Goal: Task Accomplishment & Management: Manage account settings

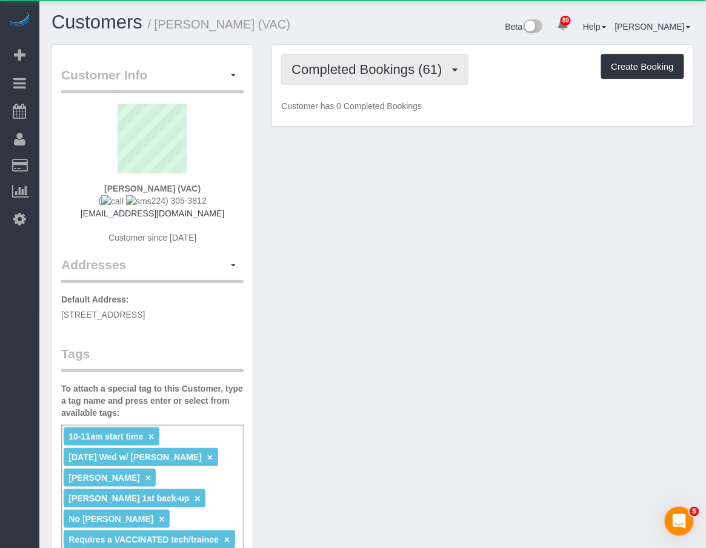
click at [338, 75] on span "Completed Bookings (61)" at bounding box center [369, 69] width 156 height 15
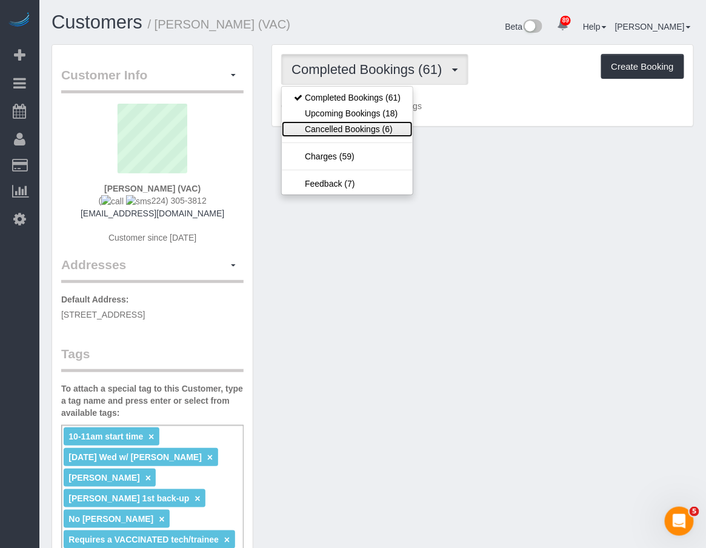
click at [348, 123] on link "Cancelled Bookings (6)" at bounding box center [347, 129] width 131 height 16
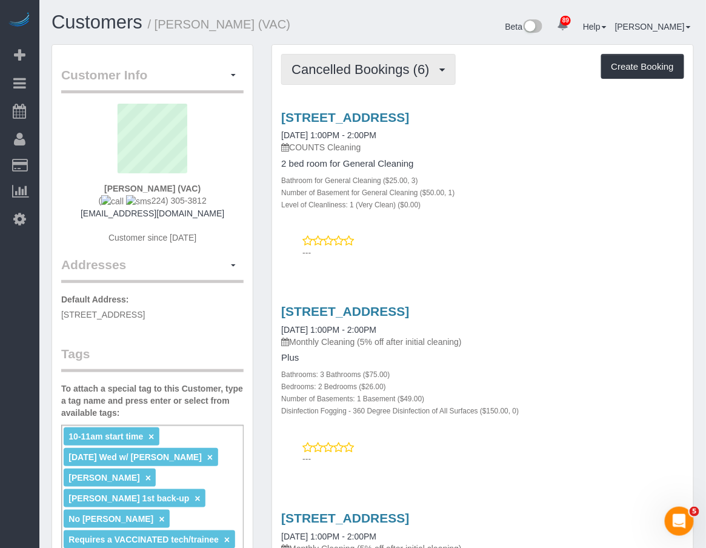
click at [348, 69] on span "Cancelled Bookings (6)" at bounding box center [363, 69] width 144 height 15
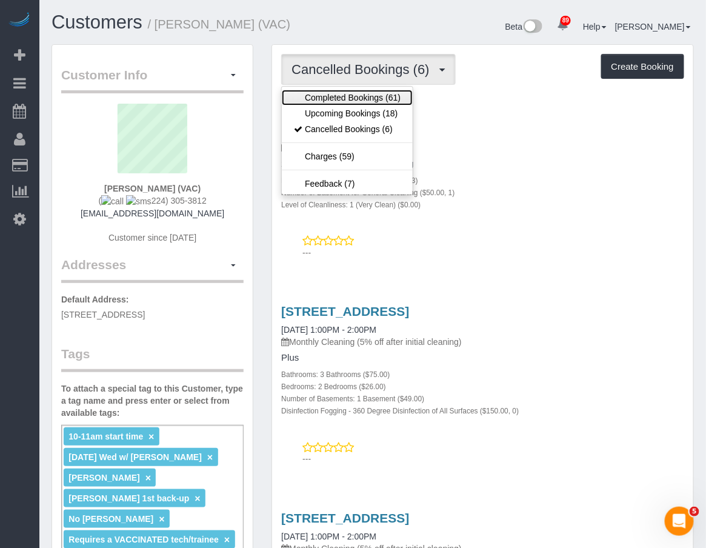
click at [351, 95] on link "Completed Bookings (61)" at bounding box center [347, 98] width 131 height 16
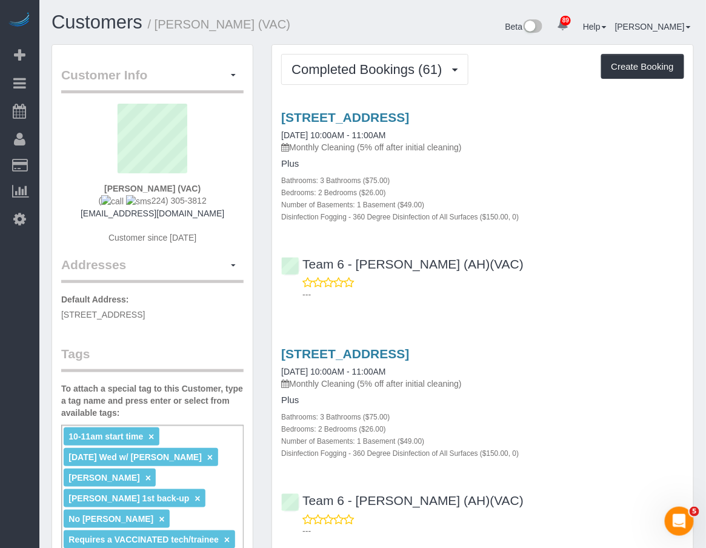
drag, startPoint x: 105, startPoint y: 232, endPoint x: 221, endPoint y: 237, distance: 116.4
click at [221, 237] on div "Janet Paras (VAC) ( 224) 305-3812 janetparas@icloud.com Customer since 2021" at bounding box center [152, 180] width 182 height 152
copy span "Customer since 2021"
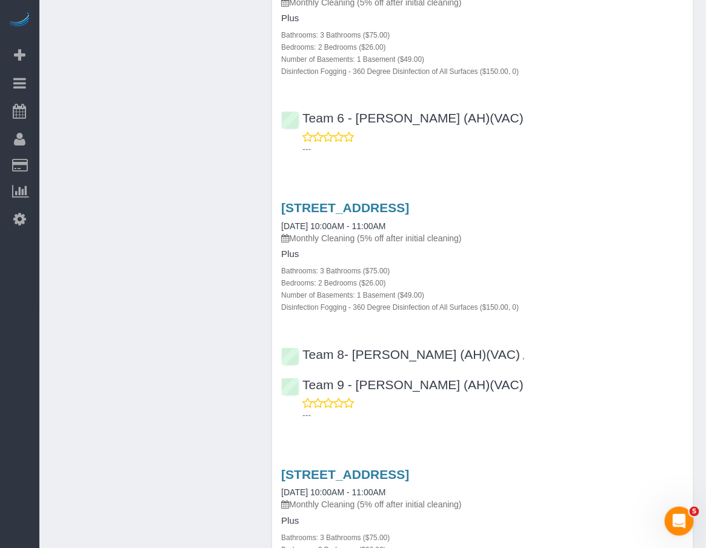
scroll to position [2558, 0]
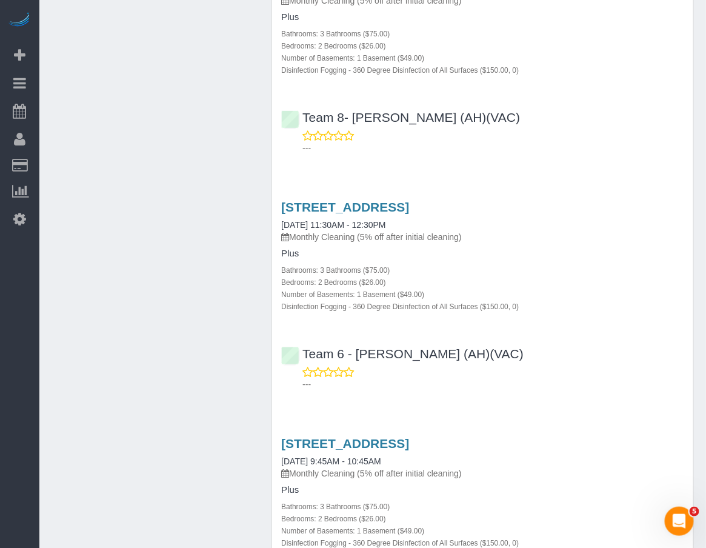
click at [368, 426] on div "255 Shoreline Rd, Apt D, Lake Barrington, IL 60010 01/08/2025 9:45AM - 10:45AM …" at bounding box center [482, 529] width 421 height 206
click at [373, 436] on link "255 Shoreline Rd, Apt D, Lake Barrington, IL 60010" at bounding box center [345, 443] width 128 height 14
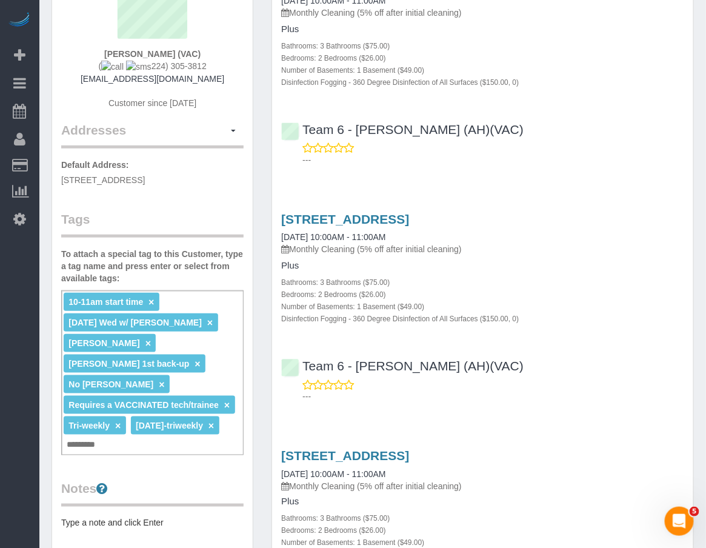
scroll to position [0, 0]
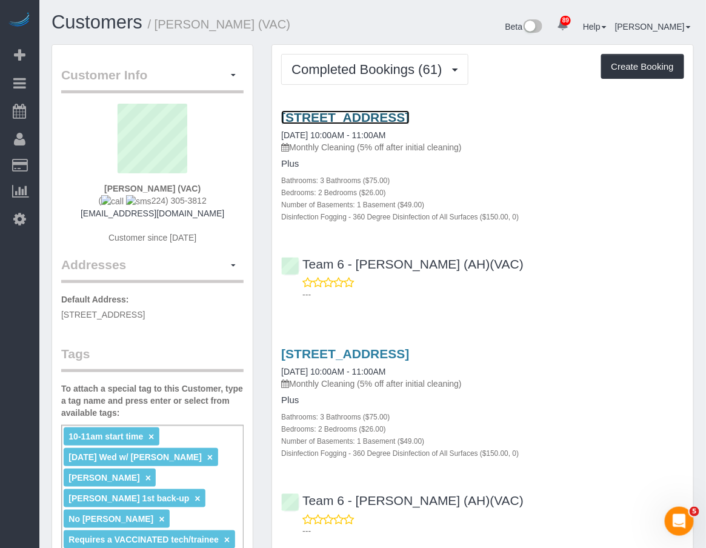
click at [336, 116] on link "255 Shoreline Rd, Apt D, Lake Barrington, IL 60010" at bounding box center [345, 117] width 128 height 14
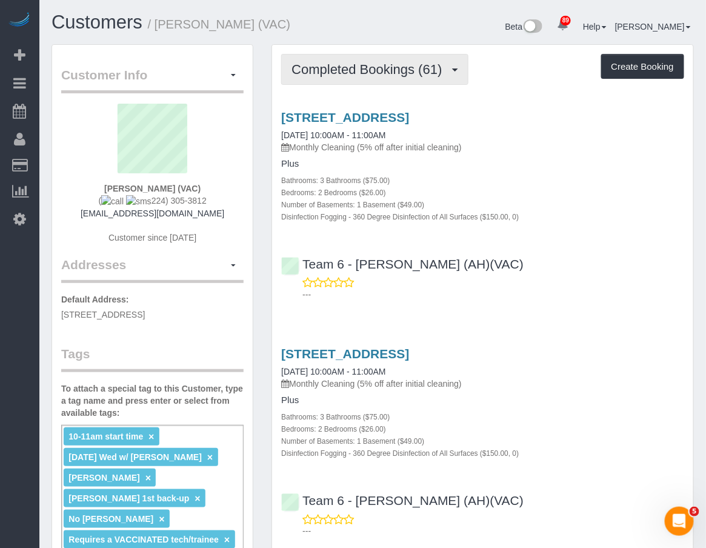
click at [390, 70] on span "Completed Bookings (61)" at bounding box center [369, 69] width 156 height 15
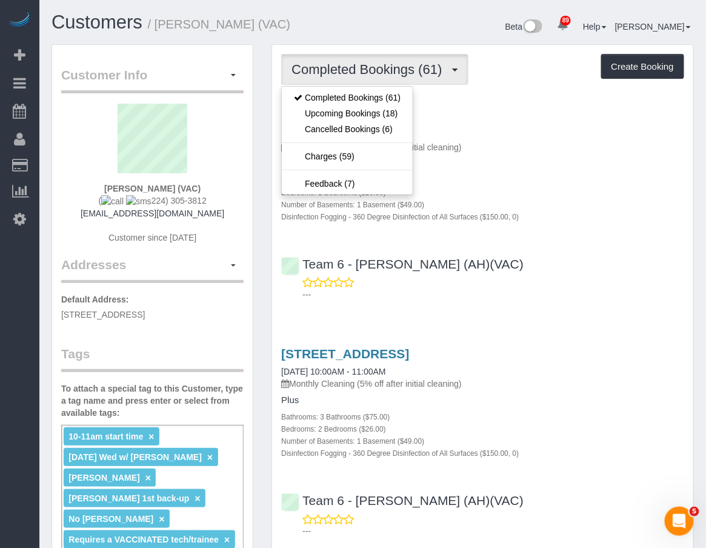
click at [328, 28] on h1 "Customers / Janet Paras (VAC)" at bounding box center [207, 22] width 312 height 21
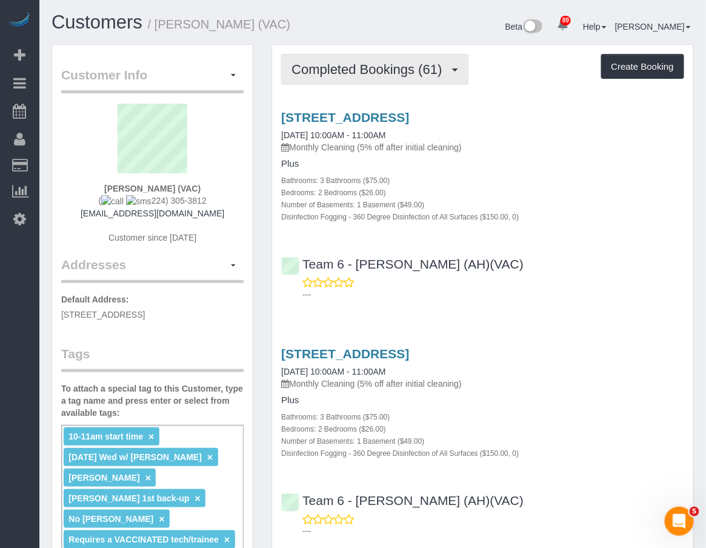
click at [360, 71] on span "Completed Bookings (61)" at bounding box center [369, 69] width 156 height 15
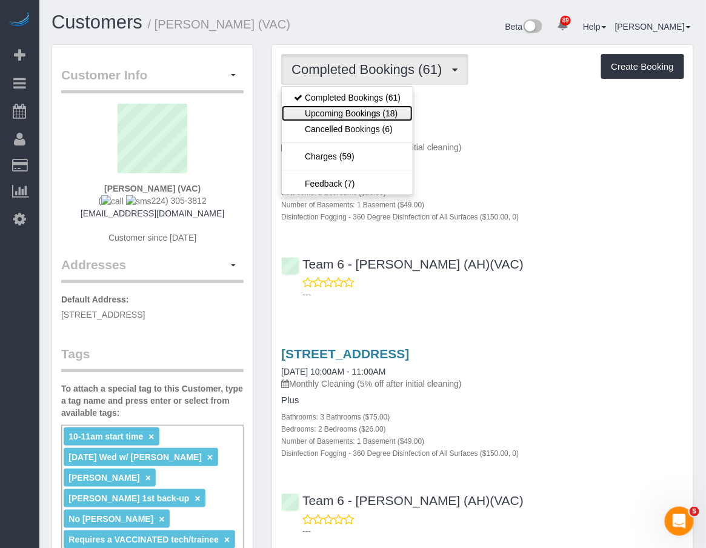
click at [359, 111] on link "Upcoming Bookings (18)" at bounding box center [347, 113] width 131 height 16
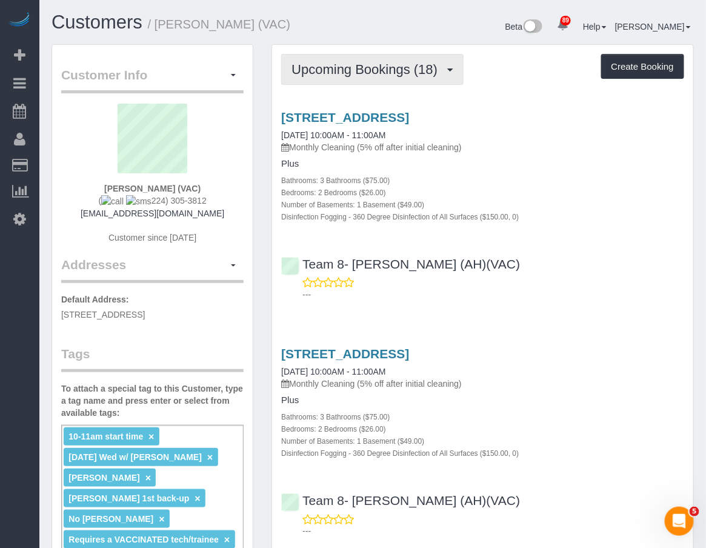
click at [355, 68] on span "Upcoming Bookings (18)" at bounding box center [367, 69] width 152 height 15
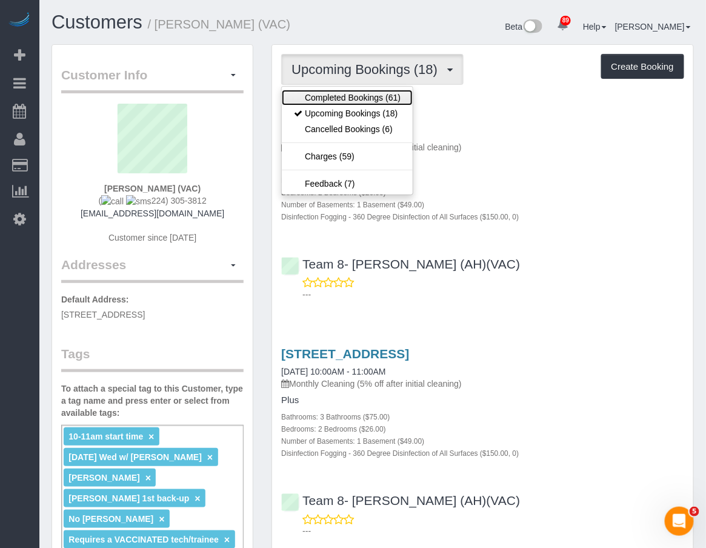
click at [346, 103] on link "Completed Bookings (61)" at bounding box center [347, 98] width 131 height 16
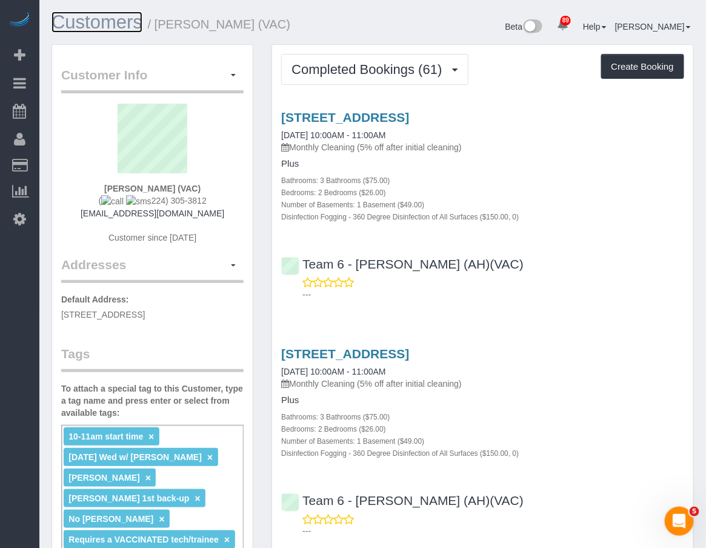
click at [95, 24] on link "Customers" at bounding box center [96, 22] width 91 height 21
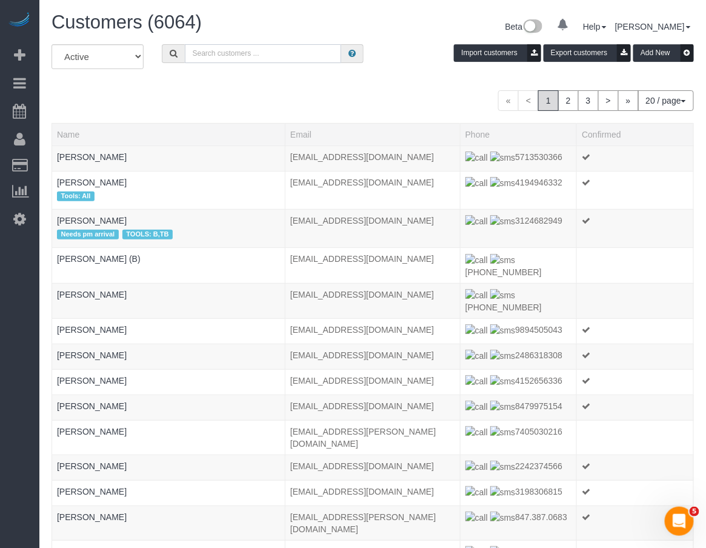
click at [245, 51] on input "text" at bounding box center [263, 53] width 156 height 19
paste input "Alolika Bhattacharya"
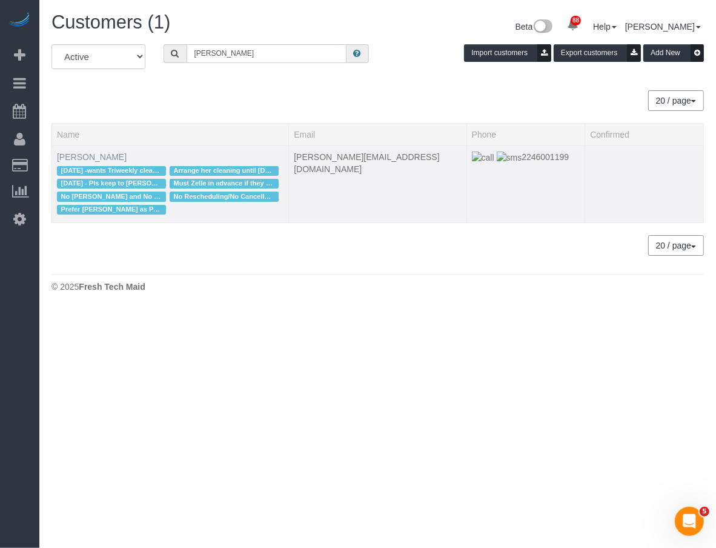
type input "Alolika Bhattacharya"
click at [98, 154] on link "Alolika Bhattacharya" at bounding box center [92, 157] width 70 height 10
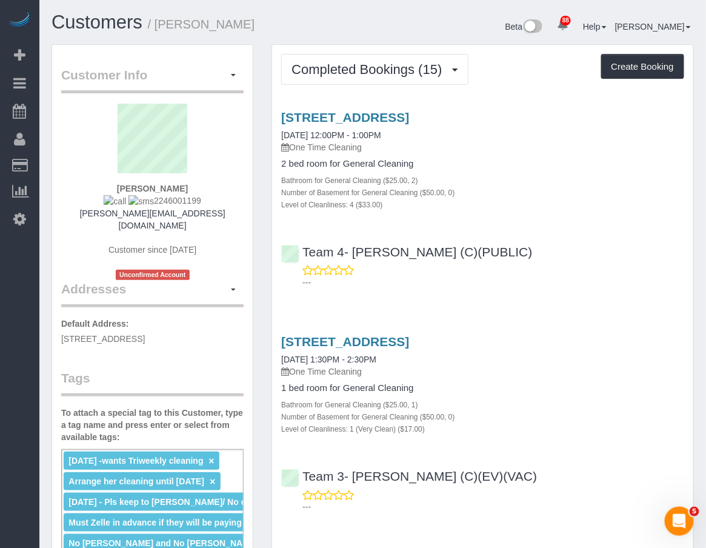
drag, startPoint x: 303, startPoint y: 28, endPoint x: 156, endPoint y: 31, distance: 146.6
click at [156, 31] on h1 "Customers / Alolika Bhattacharya" at bounding box center [207, 22] width 312 height 21
copy small "Alolika Bhattacharya"
click at [384, 62] on span "Completed Bookings (15)" at bounding box center [369, 69] width 156 height 15
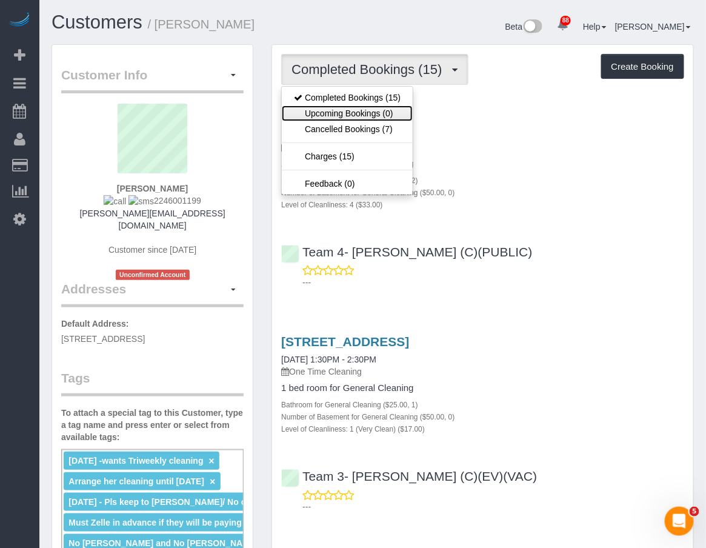
click at [373, 111] on link "Upcoming Bookings (0)" at bounding box center [347, 113] width 131 height 16
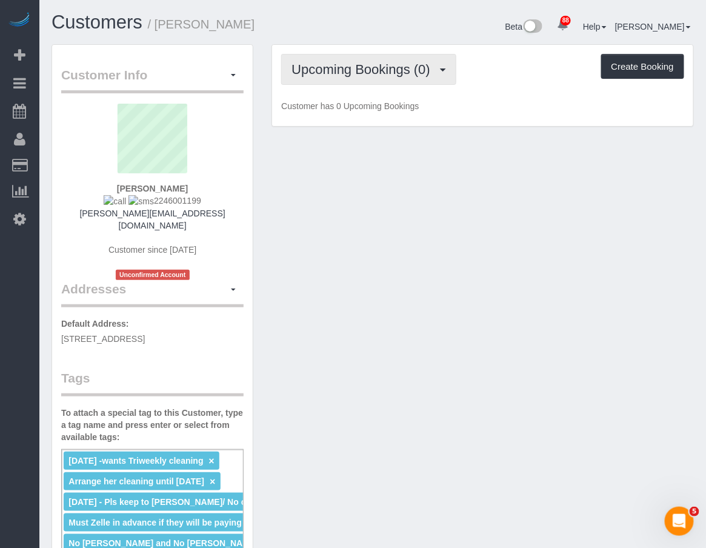
click at [340, 79] on button "Upcoming Bookings (0)" at bounding box center [368, 69] width 175 height 31
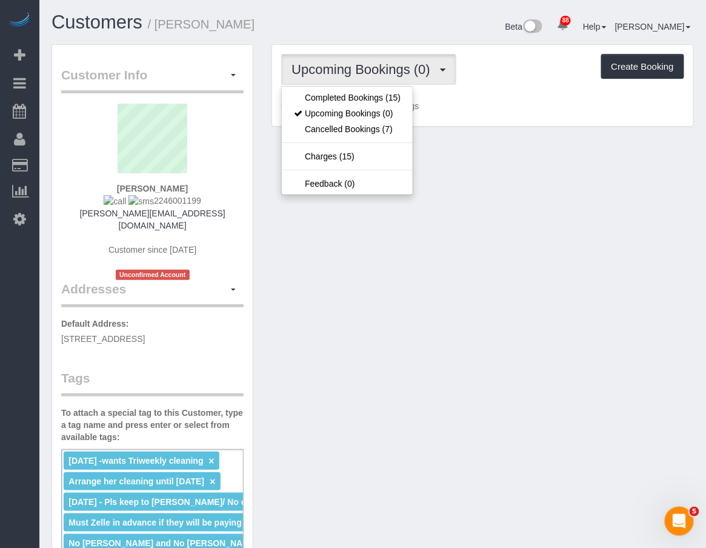
click at [386, 33] on div "Beta 88 Your Notifications You have 0 alerts × You have 1 to charge for 10/09/2…" at bounding box center [538, 28] width 330 height 32
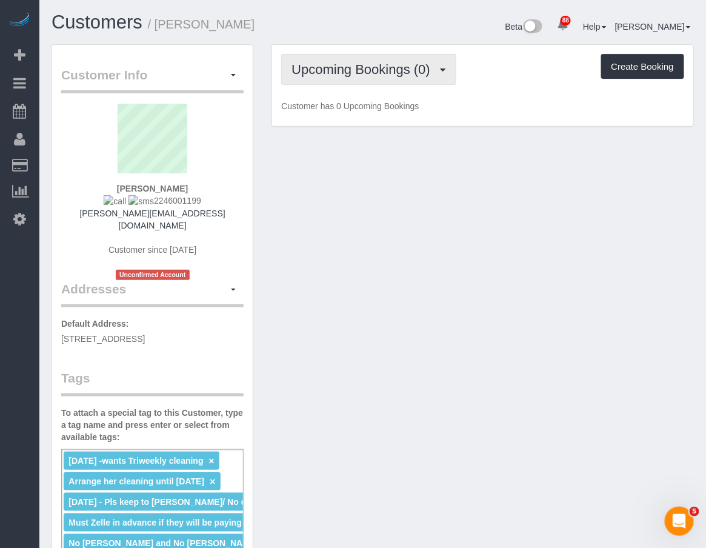
click at [368, 78] on button "Upcoming Bookings (0)" at bounding box center [368, 69] width 175 height 31
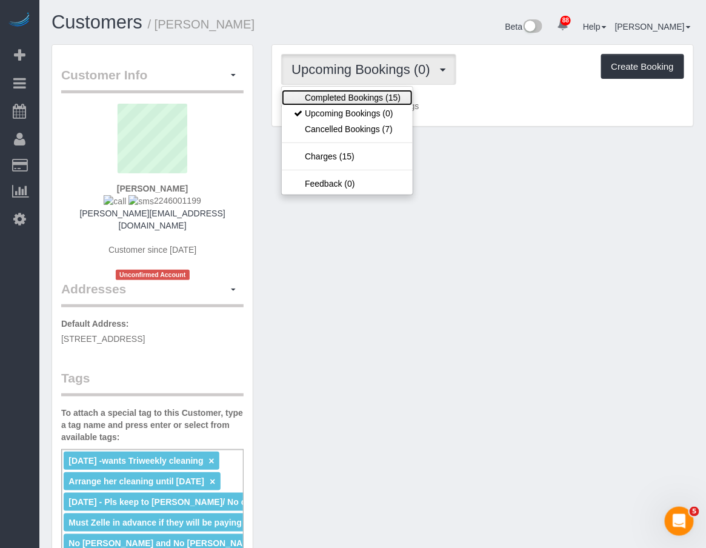
click at [365, 97] on link "Completed Bookings (15)" at bounding box center [347, 98] width 131 height 16
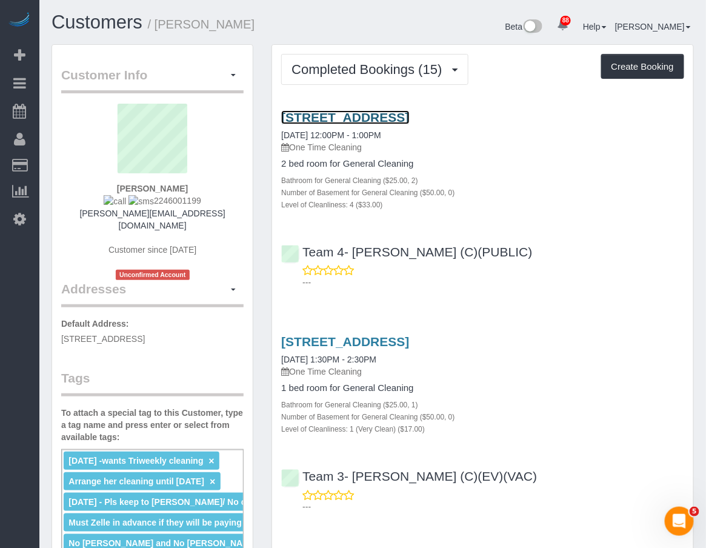
drag, startPoint x: 344, startPoint y: 105, endPoint x: 311, endPoint y: 119, distance: 36.1
click at [98, 21] on link "Customers" at bounding box center [96, 22] width 91 height 21
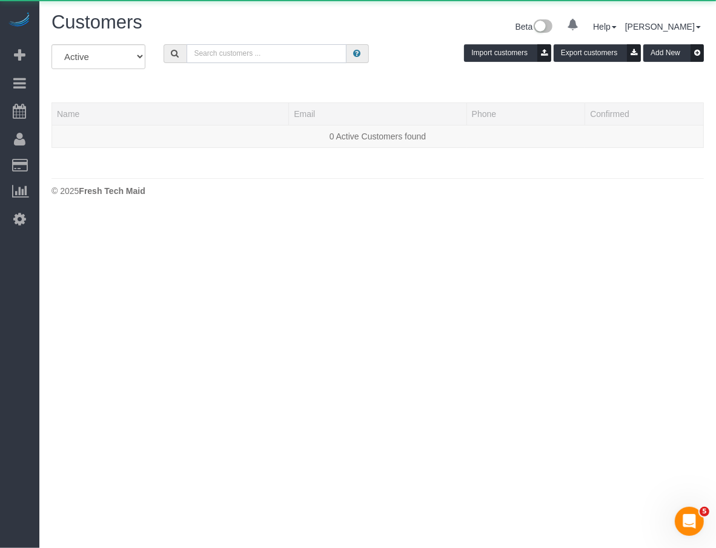
click at [210, 51] on input "text" at bounding box center [267, 53] width 160 height 19
paste input "Cathy Henders"
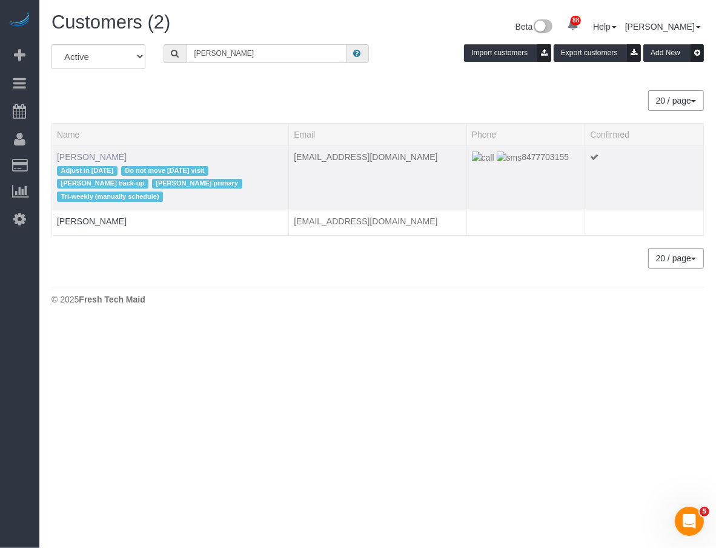
type input "Cathy Henders"
click at [102, 153] on link "Cathy Henders" at bounding box center [92, 157] width 70 height 10
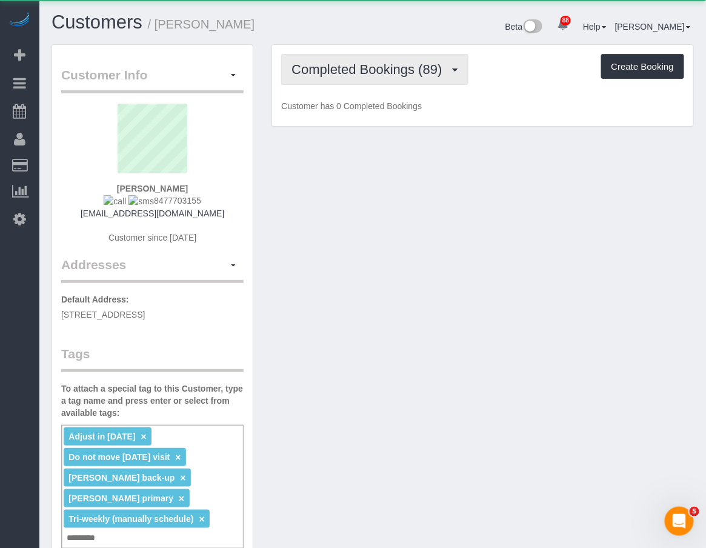
click at [316, 65] on span "Completed Bookings (89)" at bounding box center [369, 69] width 156 height 15
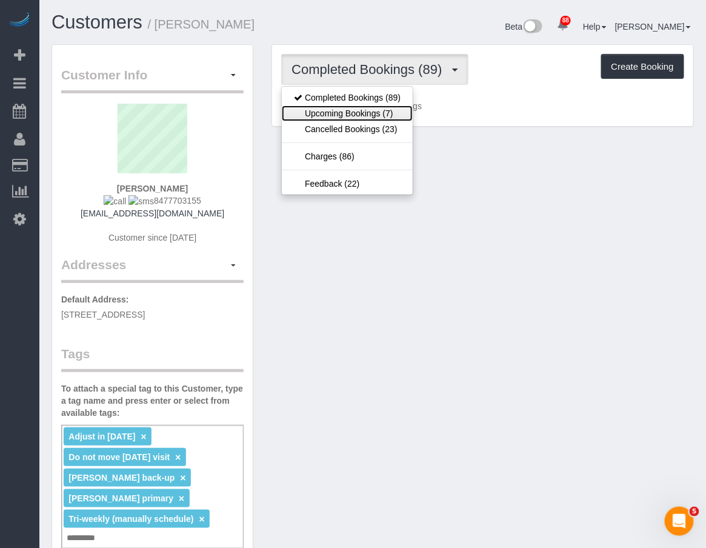
click at [334, 120] on link "Upcoming Bookings (7)" at bounding box center [347, 113] width 131 height 16
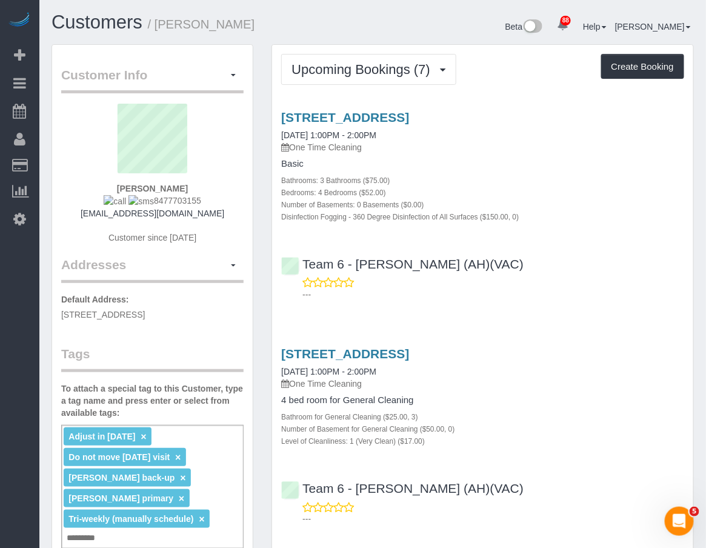
drag, startPoint x: 601, startPoint y: 116, endPoint x: 285, endPoint y: 108, distance: 316.3
click at [285, 108] on div "637 South Kaspar Ave, Arlington Heights, IL 60005 10/14/2025 1:00PM - 2:00PM On…" at bounding box center [482, 203] width 421 height 206
click at [274, 30] on h1 "Customers / Cathy Henders" at bounding box center [207, 22] width 312 height 21
click at [377, 70] on span "Upcoming Bookings (7)" at bounding box center [363, 69] width 145 height 15
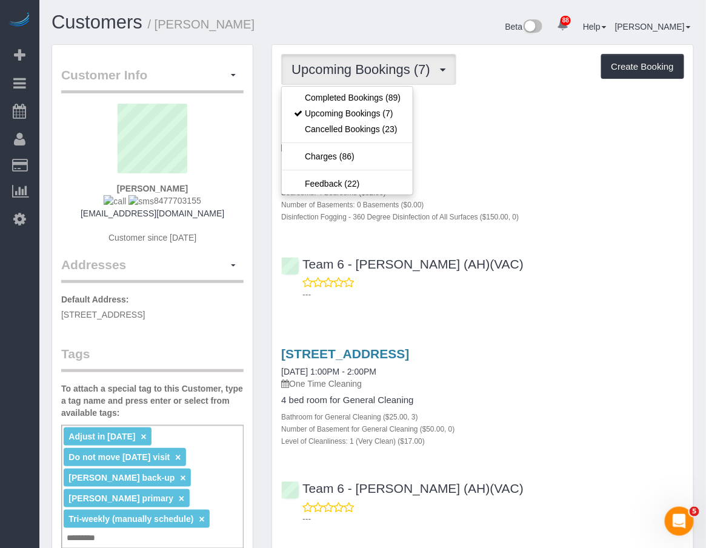
click at [269, 22] on h1 "Customers / Cathy Henders" at bounding box center [207, 22] width 312 height 21
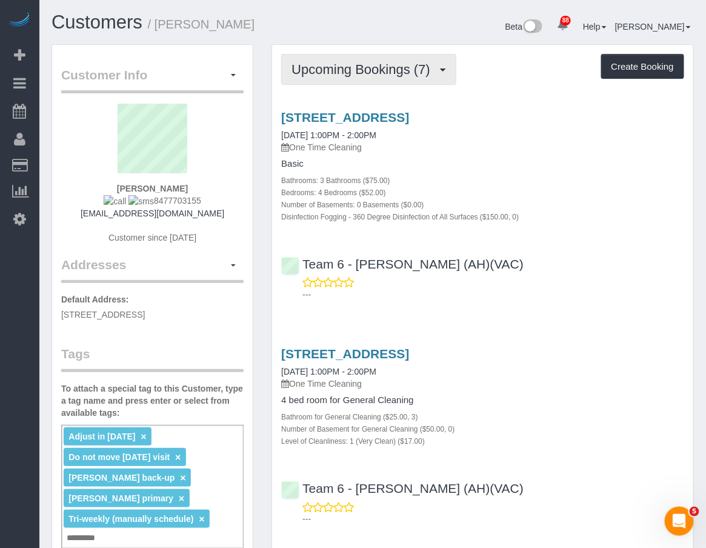
click at [341, 63] on span "Upcoming Bookings (7)" at bounding box center [363, 69] width 145 height 15
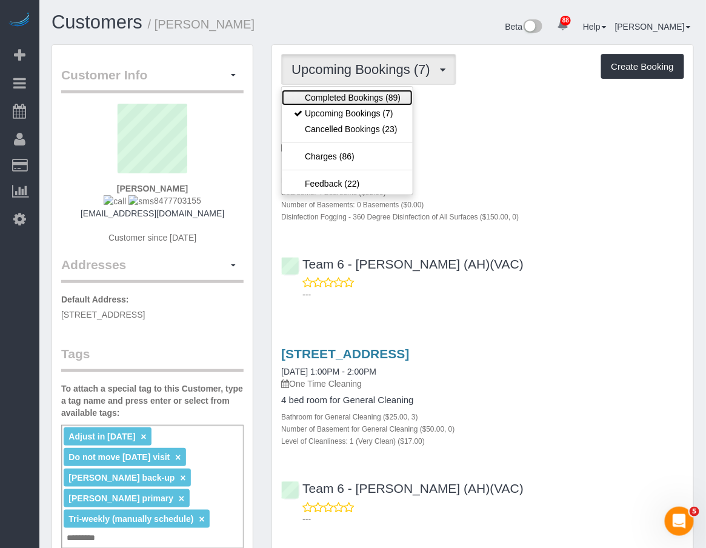
click at [337, 96] on link "Completed Bookings (89)" at bounding box center [347, 98] width 131 height 16
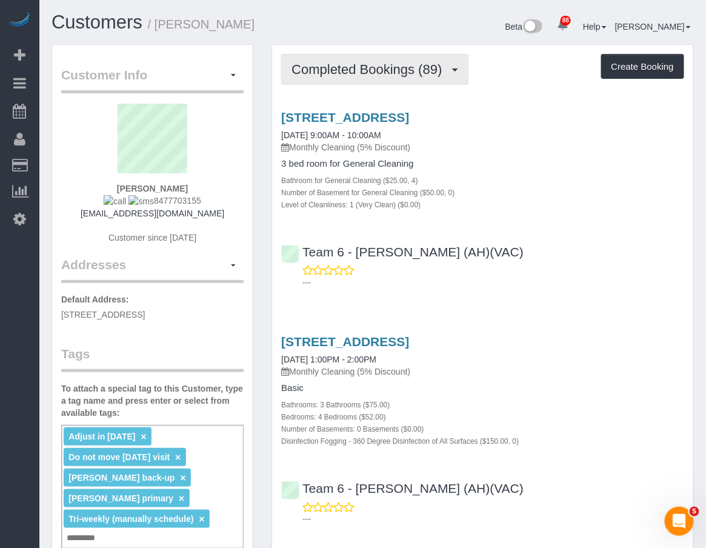
click at [365, 69] on span "Completed Bookings (89)" at bounding box center [369, 69] width 156 height 15
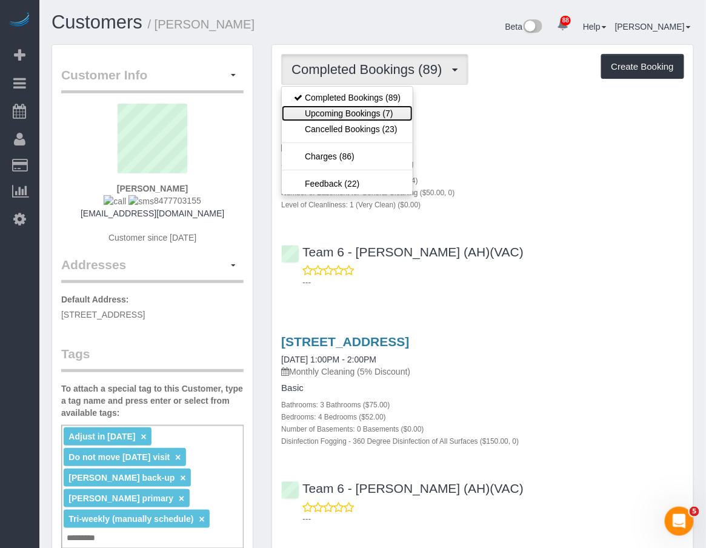
click at [371, 110] on link "Upcoming Bookings (7)" at bounding box center [347, 113] width 131 height 16
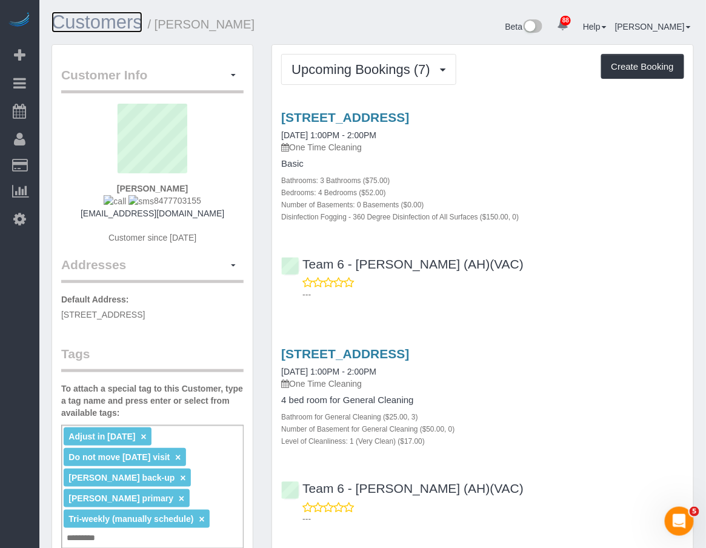
click at [94, 19] on link "Customers" at bounding box center [96, 22] width 91 height 21
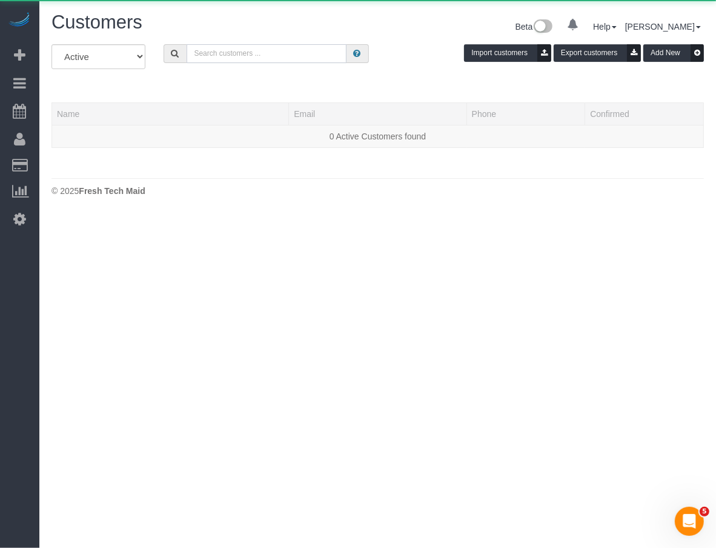
click at [220, 56] on input "text" at bounding box center [267, 53] width 160 height 19
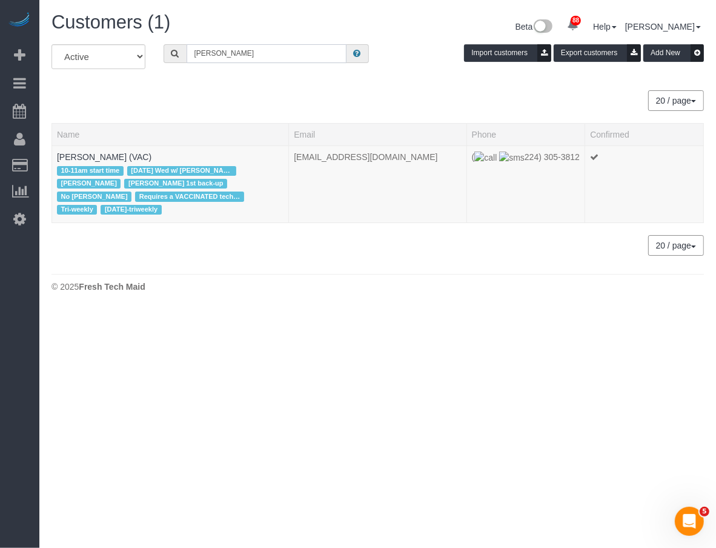
type input "Janet Paras"
click at [94, 153] on link "Janet Paras (VAC)" at bounding box center [104, 157] width 94 height 10
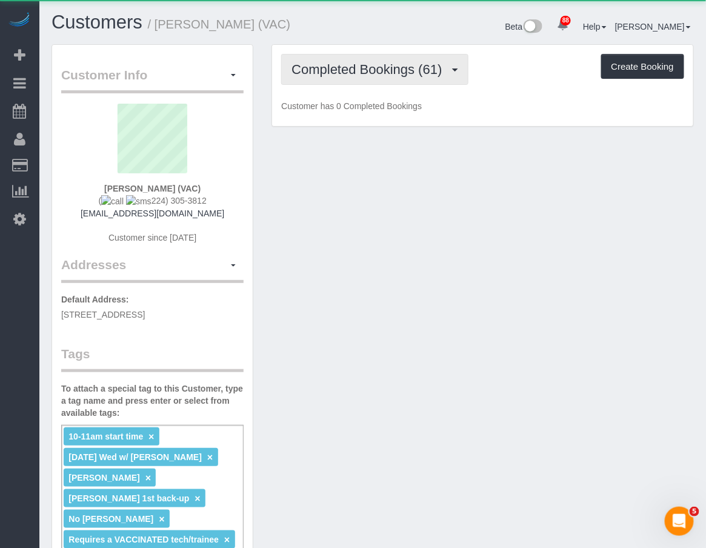
click at [353, 67] on span "Completed Bookings (61)" at bounding box center [369, 69] width 156 height 15
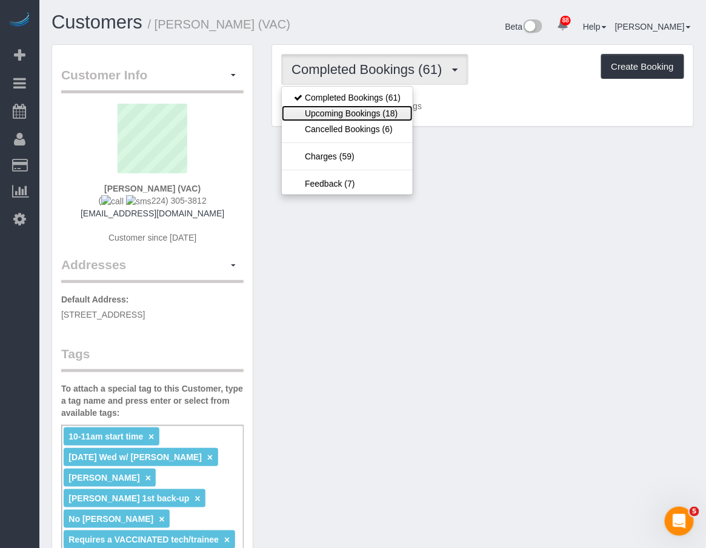
click at [342, 110] on link "Upcoming Bookings (18)" at bounding box center [347, 113] width 131 height 16
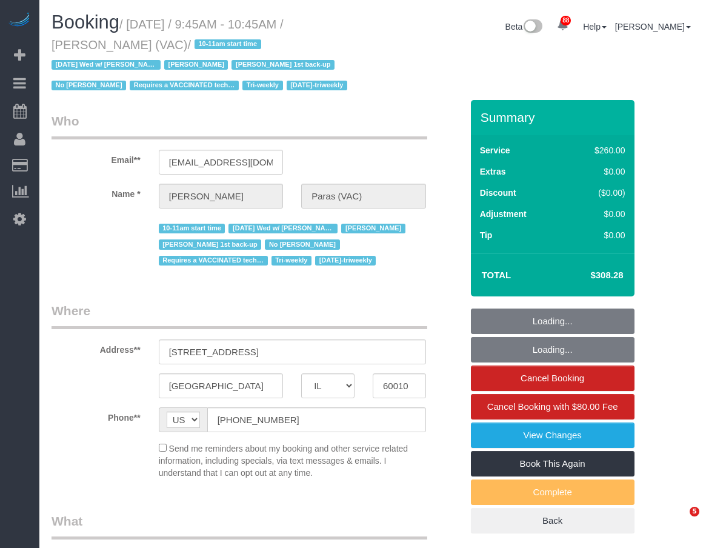
select select "IL"
select select "3"
select select "2"
select select "1"
select select "number:64"
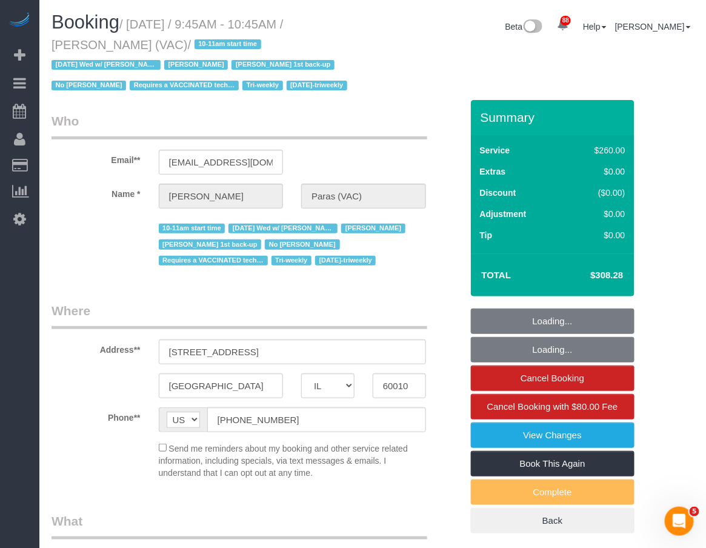
select select "number:139"
select select "number:104"
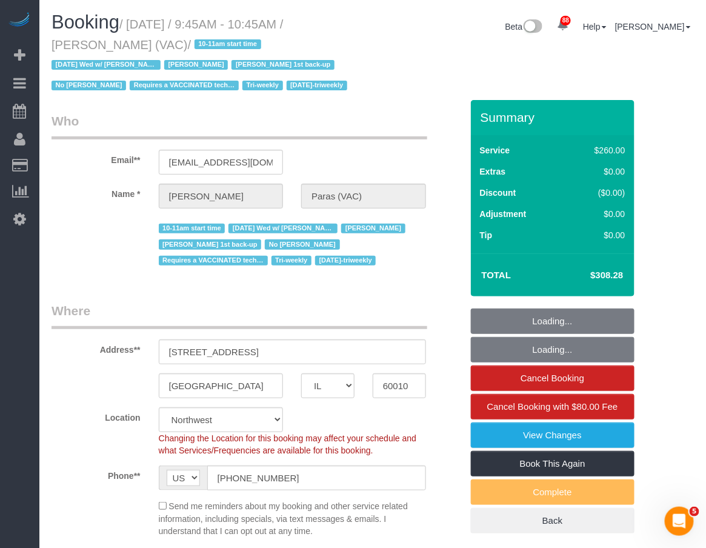
select select "object:1273"
select select "3"
select select "2"
select select "1"
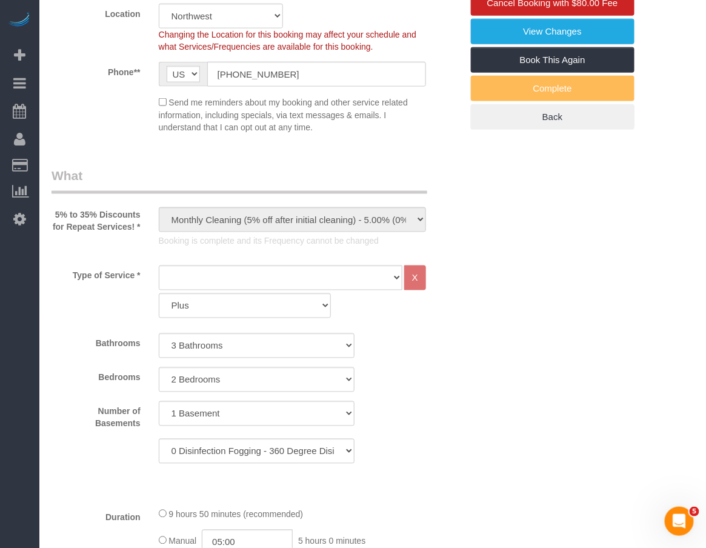
scroll to position [740, 0]
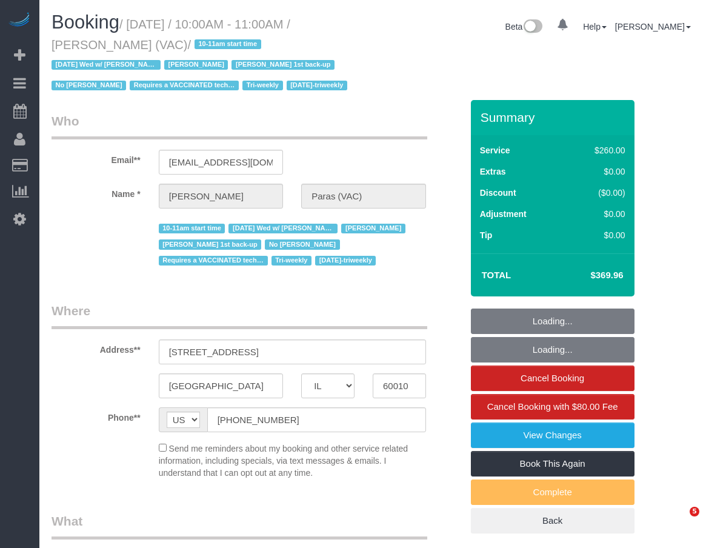
select select "IL"
select select "number:64"
select select "number:139"
select select "number:104"
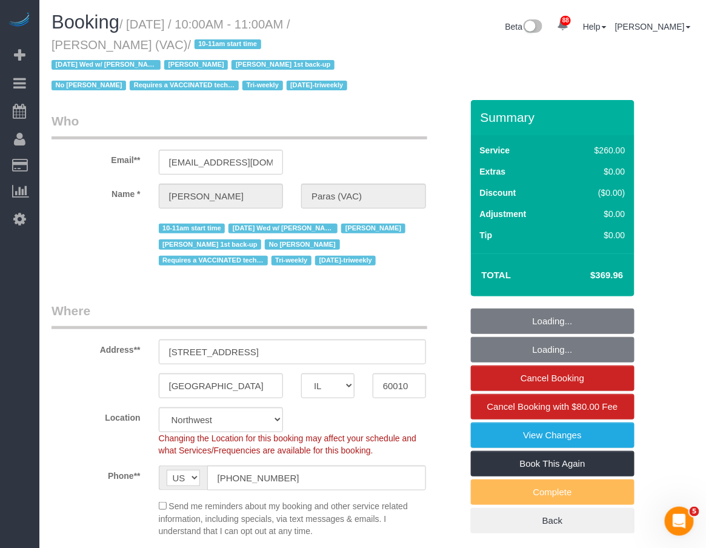
select select "3"
select select "2"
select select "1"
select select "object:1273"
select select "3"
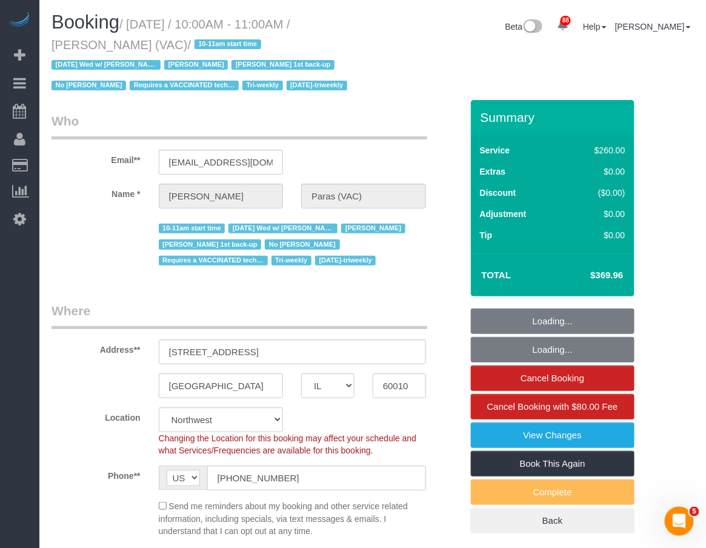
select select "2"
select select "1"
drag, startPoint x: 594, startPoint y: 276, endPoint x: 626, endPoint y: 280, distance: 31.8
click at [626, 280] on td "$369.96" at bounding box center [588, 275] width 79 height 30
copy h4 "369.96"
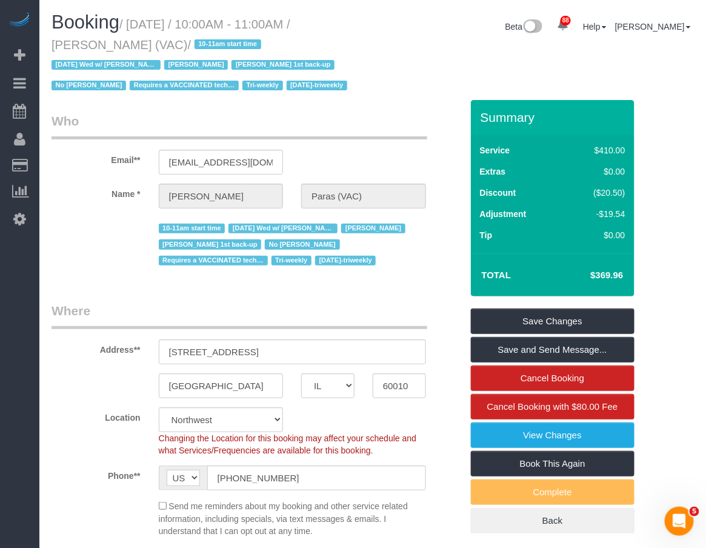
click at [572, 270] on h4 "$369.96" at bounding box center [588, 275] width 69 height 10
drag, startPoint x: 578, startPoint y: 271, endPoint x: 643, endPoint y: 276, distance: 64.4
click at [612, 256] on div "Total $369.96" at bounding box center [553, 274] width 164 height 43
drag, startPoint x: 592, startPoint y: 271, endPoint x: 597, endPoint y: 279, distance: 8.7
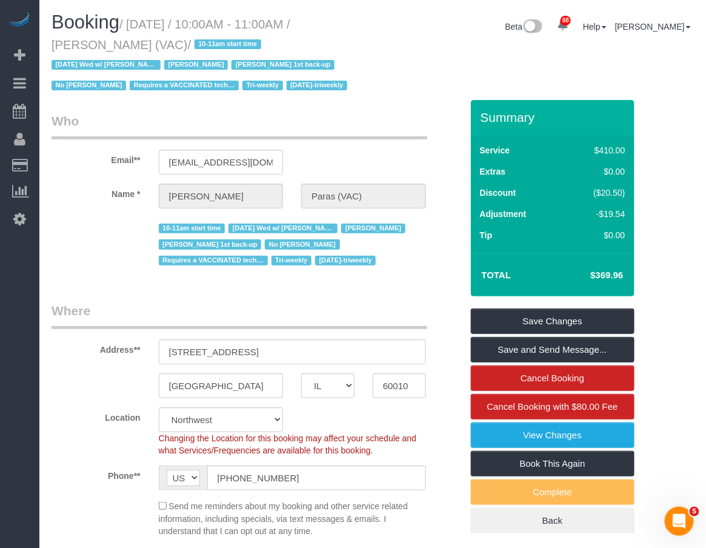
click at [625, 276] on td "$369.96" at bounding box center [588, 275] width 79 height 30
drag, startPoint x: 55, startPoint y: 42, endPoint x: 111, endPoint y: 49, distance: 56.7
click at [111, 49] on small "/ September 26, 2025 / 10:00AM - 11:00AM / Janet Paras (VAC) / 10-11am start ti…" at bounding box center [200, 55] width 299 height 75
click at [123, 51] on small "/ September 26, 2025 / 10:00AM - 11:00AM / Janet Paras (VAC) / 10-11am start ti…" at bounding box center [200, 55] width 299 height 75
drag, startPoint x: 118, startPoint y: 46, endPoint x: 43, endPoint y: 48, distance: 75.2
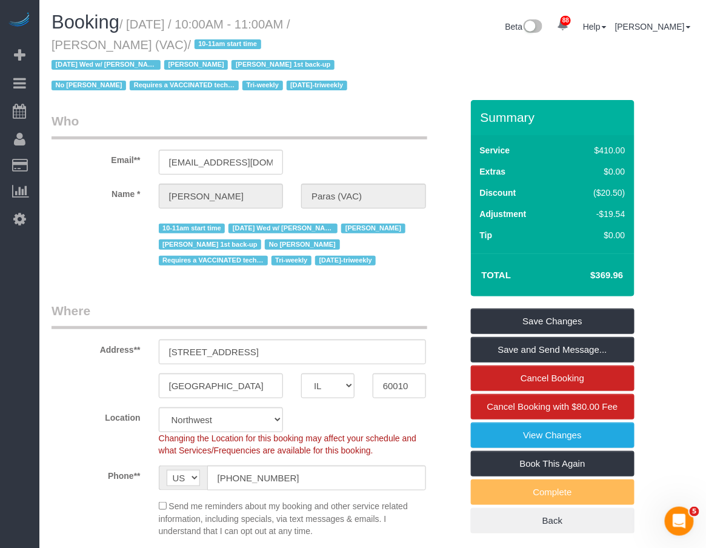
click at [43, 48] on div "Booking / September 26, 2025 / 10:00AM - 11:00AM / Janet Paras (VAC) / 10-11am …" at bounding box center [207, 56] width 330 height 88
copy small "Janet Paras"
drag, startPoint x: 588, startPoint y: 270, endPoint x: 624, endPoint y: 276, distance: 36.2
click at [624, 276] on td "$369.96" at bounding box center [588, 275] width 79 height 30
copy h4 "$369.96"
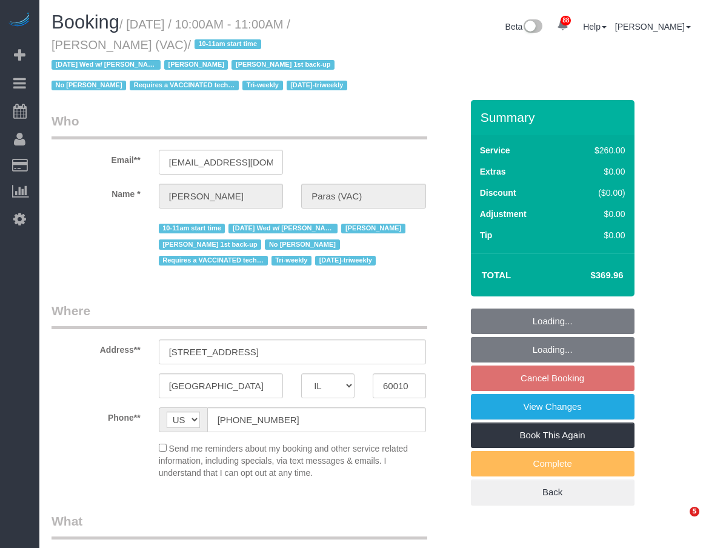
select select "IL"
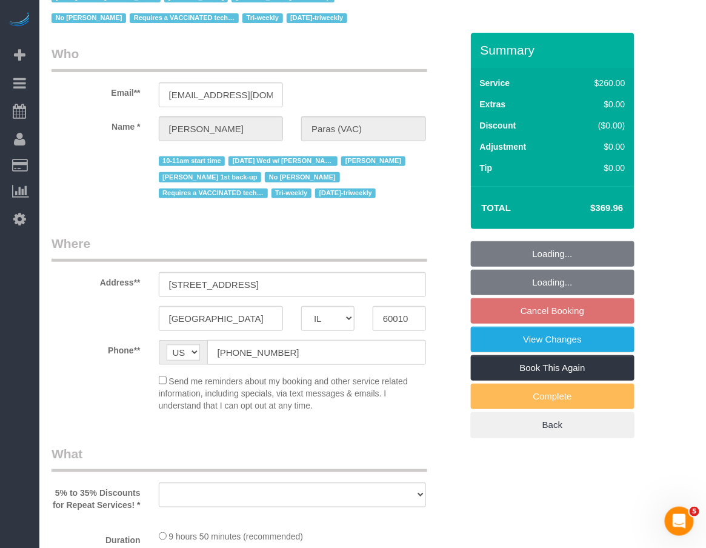
scroll to position [67, 0]
select select "number:64"
select select "number:139"
select select "number:104"
select select "object:1075"
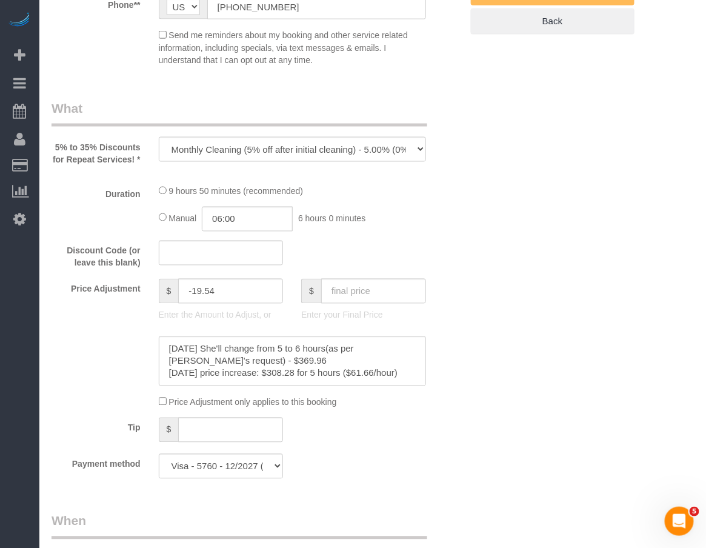
select select "3"
select select "2"
select select "1"
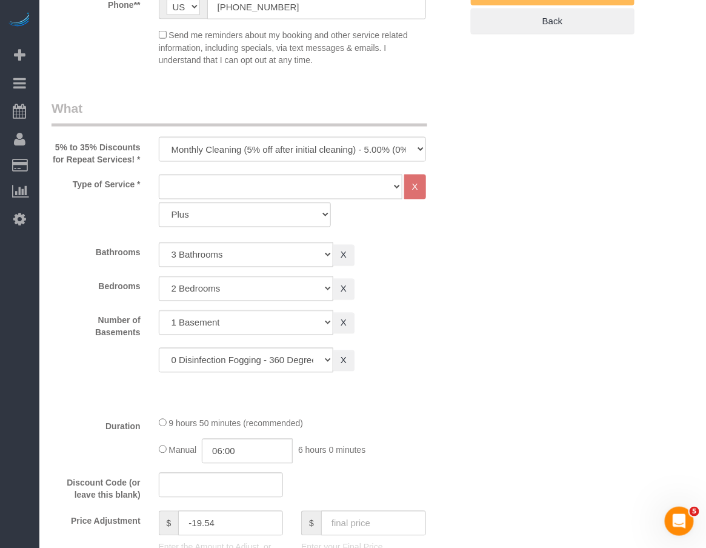
select select "object:1262"
select select "3"
select select "2"
select select "1"
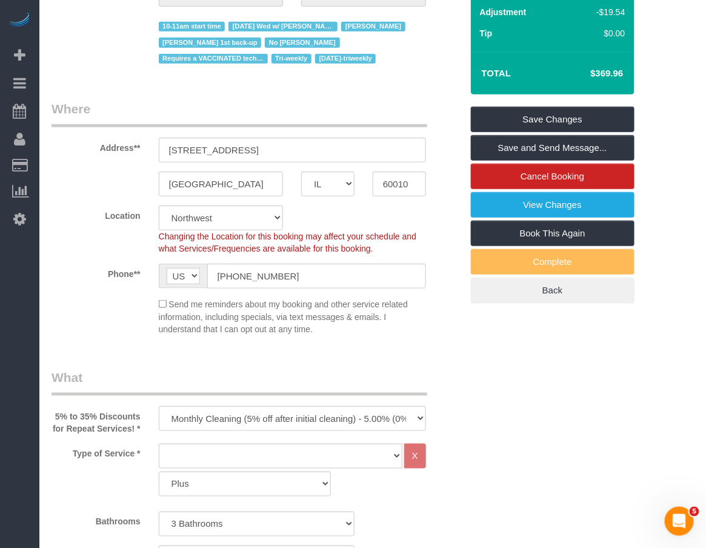
scroll to position [471, 0]
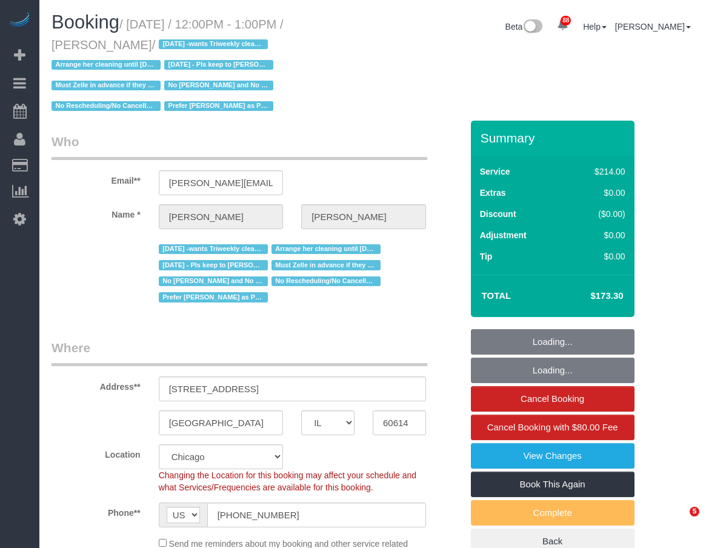
select select "IL"
select select "512"
select select "2"
select select "4"
select select "number:1"
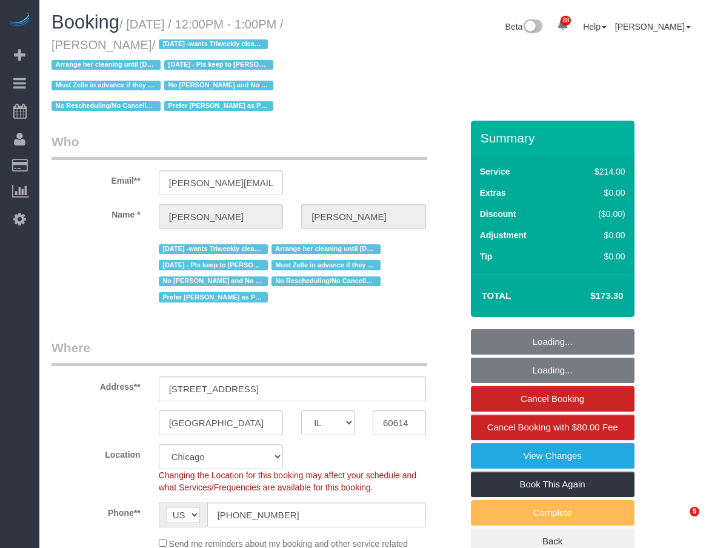
select select "number:58"
select select "number:139"
select select "number:104"
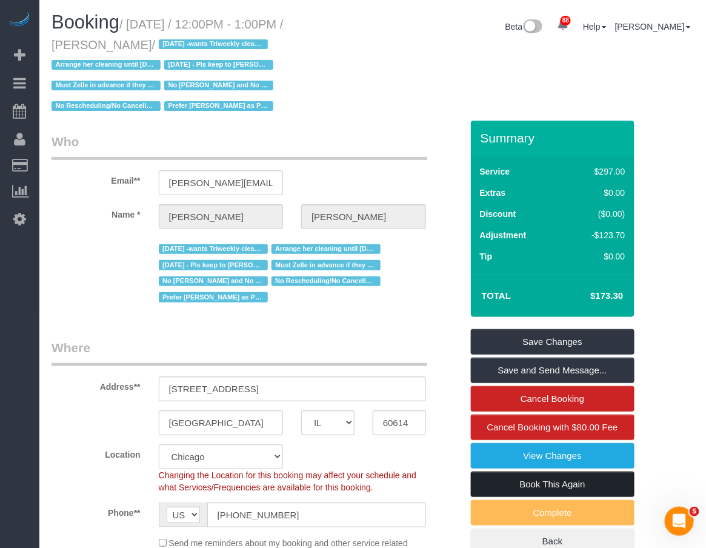
scroll to position [202, 0]
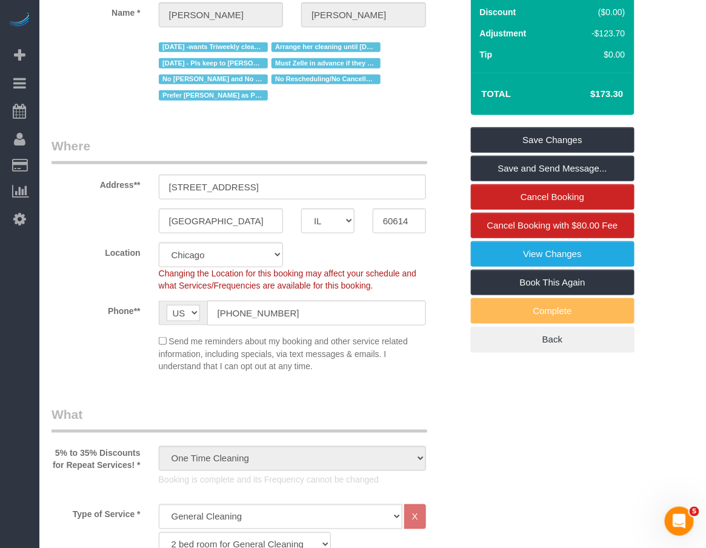
drag, startPoint x: 592, startPoint y: 93, endPoint x: 632, endPoint y: 97, distance: 40.2
click at [632, 97] on div "Total $173.30" at bounding box center [553, 94] width 164 height 43
copy table "Total"
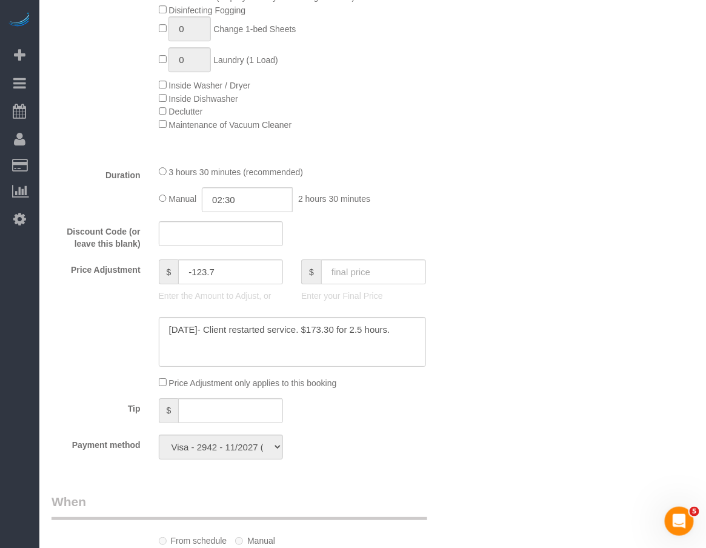
scroll to position [740, 0]
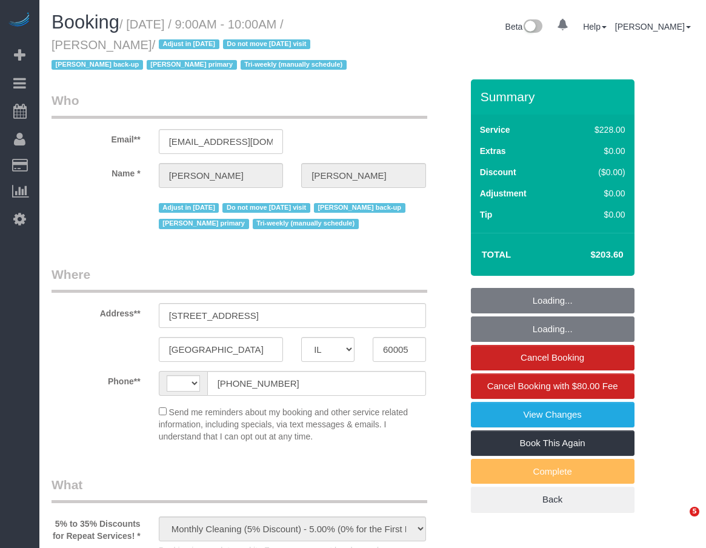
select select "IL"
select select "string:[GEOGRAPHIC_DATA]"
select select "number:1"
select select "number:65"
select select "number:139"
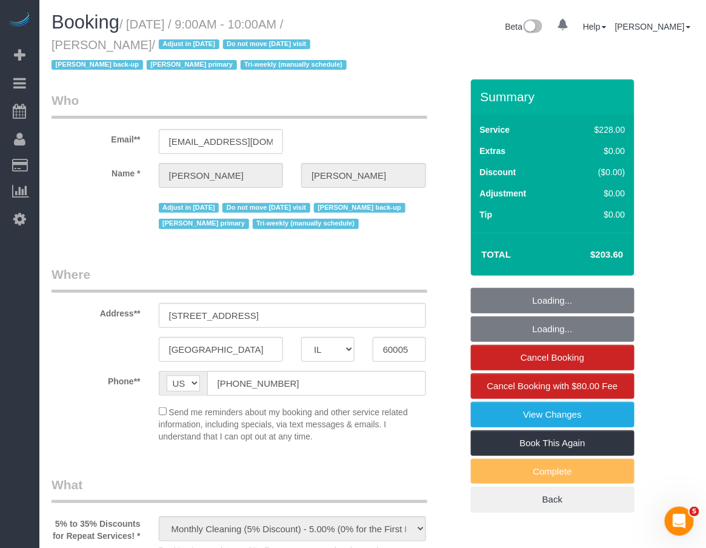
select select "number:105"
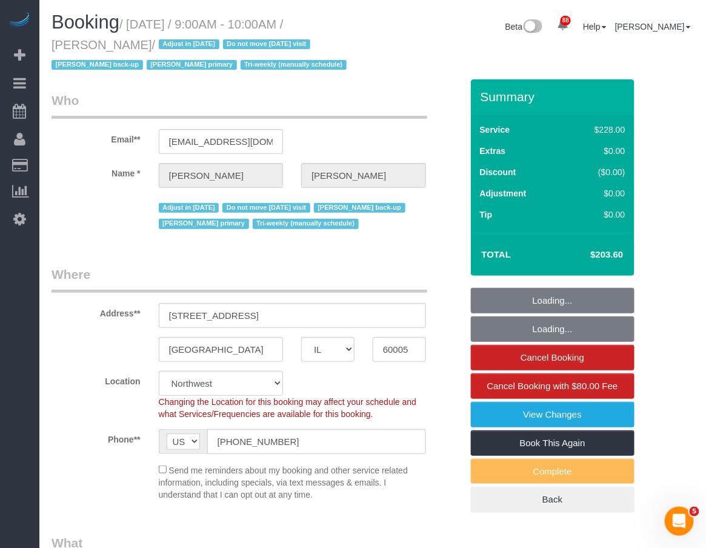
select select "object:1296"
select select "512"
select select "4"
drag, startPoint x: 584, startPoint y: 253, endPoint x: 628, endPoint y: 256, distance: 43.7
click at [628, 256] on td "$203.60" at bounding box center [588, 254] width 79 height 30
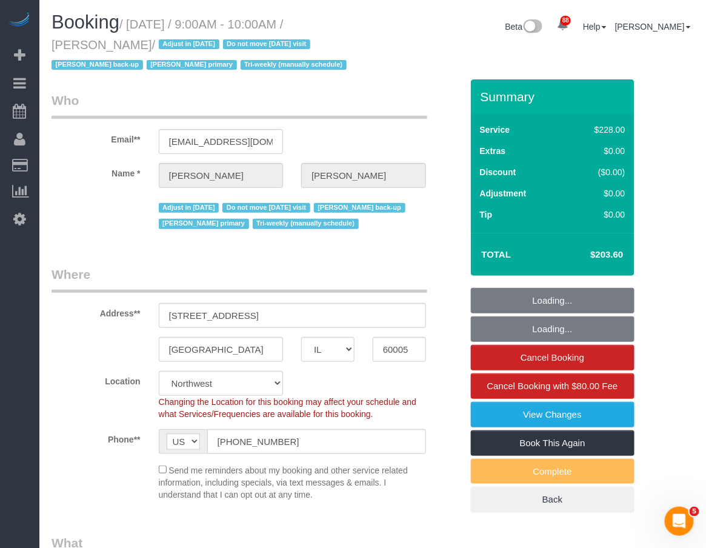
select select "4"
copy h4 "$203.60"
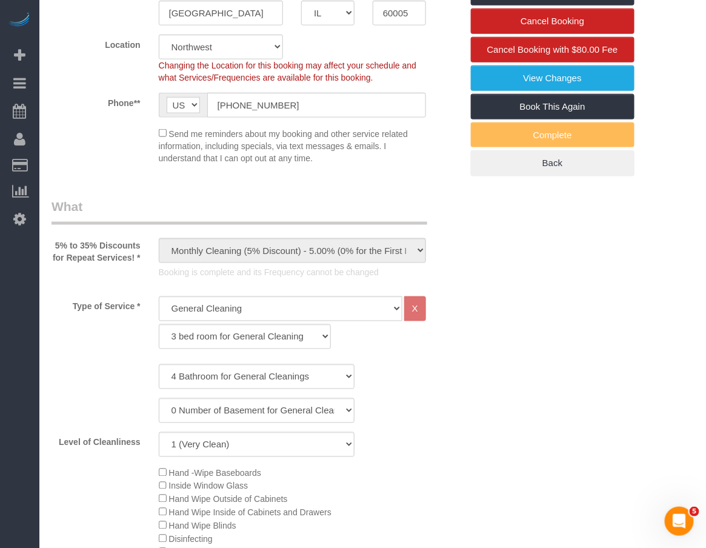
scroll to position [134, 0]
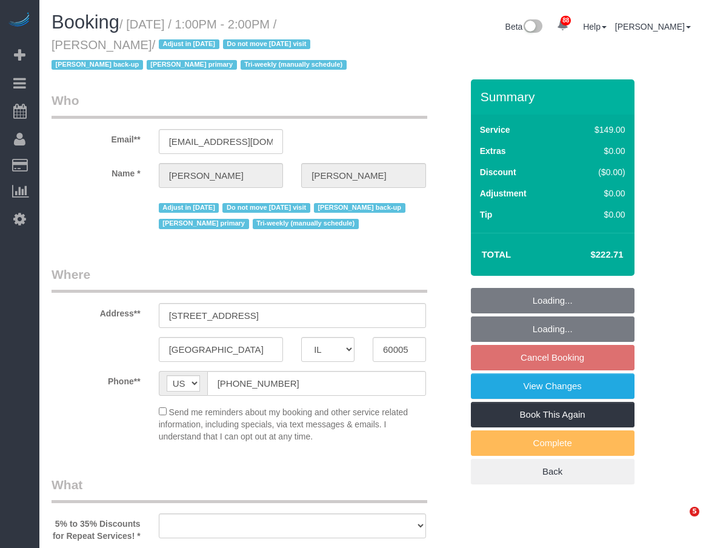
select select "IL"
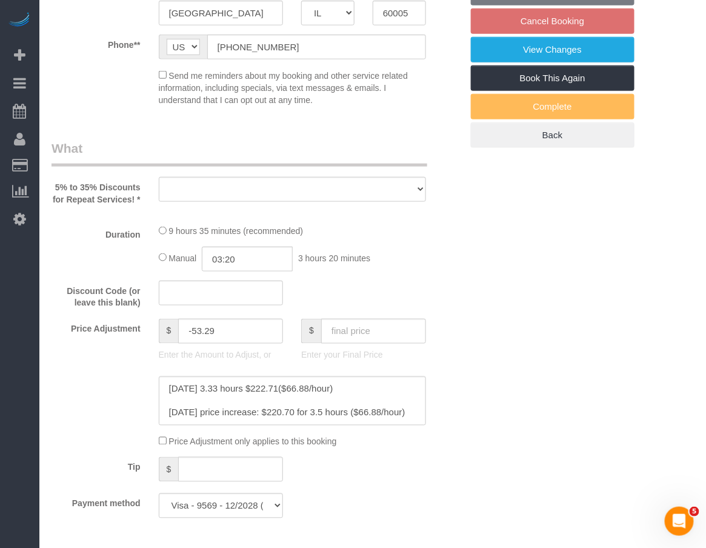
select select "3"
select select "4"
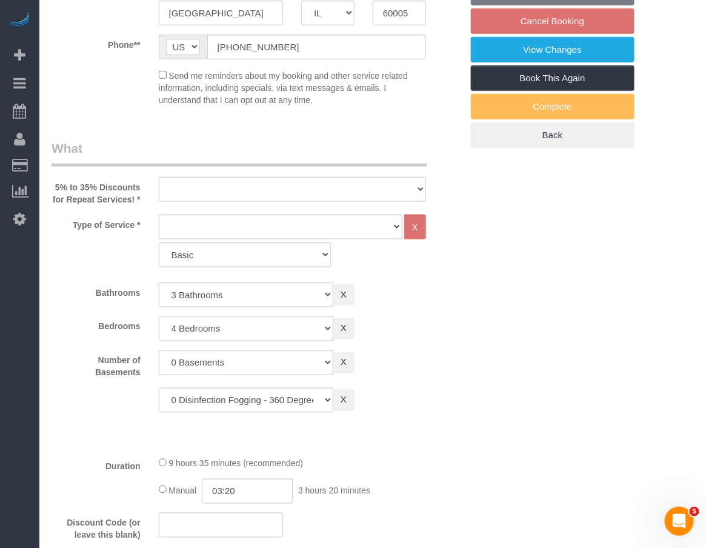
scroll to position [67, 0]
select select "object:930"
select select "number:1"
select select "number:65"
select select "number:139"
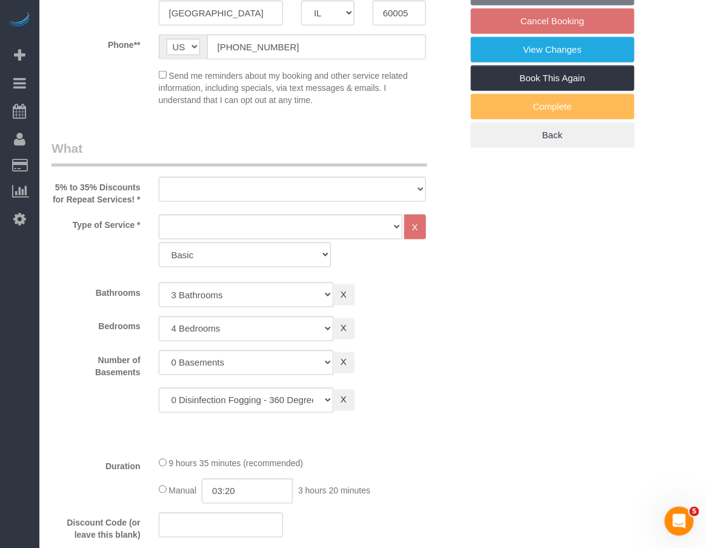
select select "number:105"
select select "number:98"
select select "number:141"
select select "number:143"
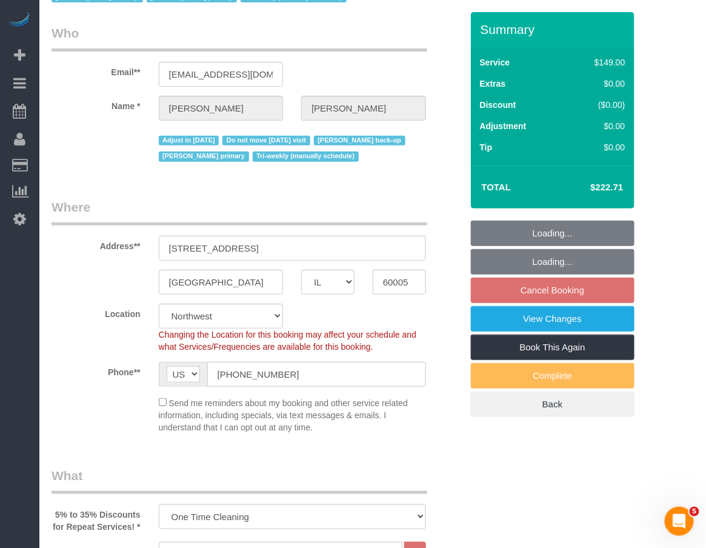
scroll to position [0, 0]
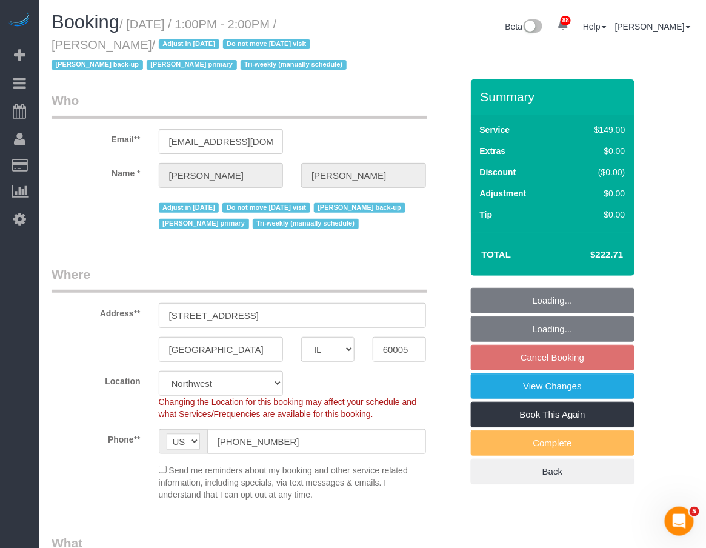
select select "object:1291"
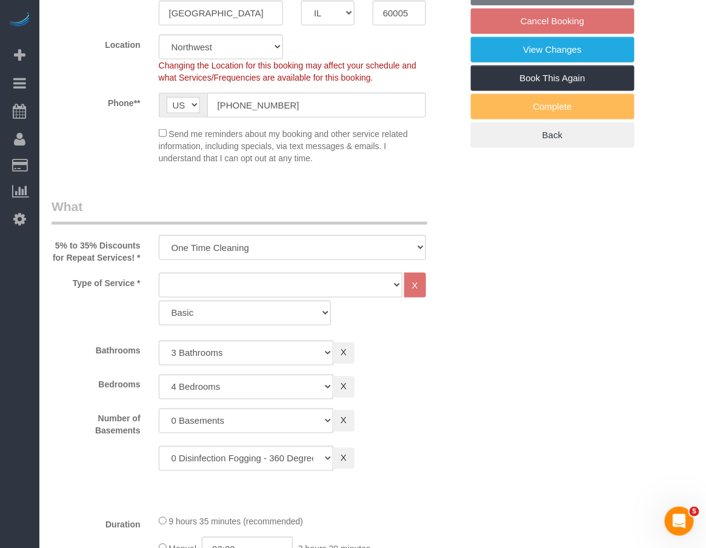
select select "3"
select select "4"
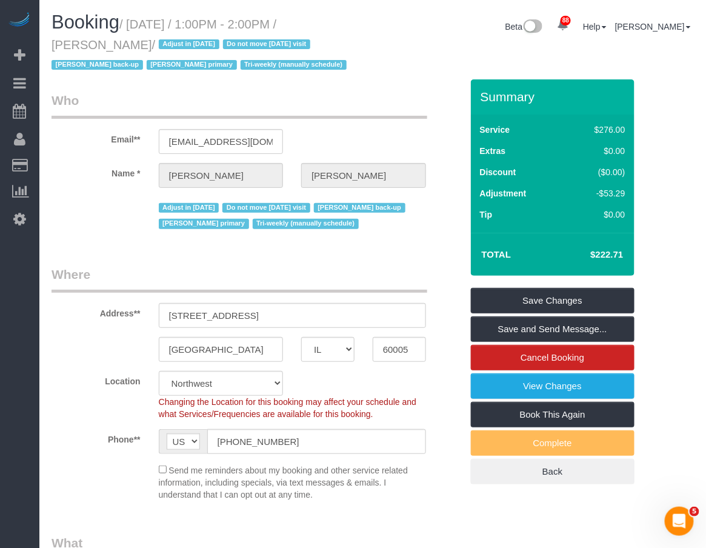
drag, startPoint x: 583, startPoint y: 253, endPoint x: 625, endPoint y: 252, distance: 42.4
click at [625, 252] on td "$222.71" at bounding box center [588, 254] width 79 height 30
copy h4 "$222.71"
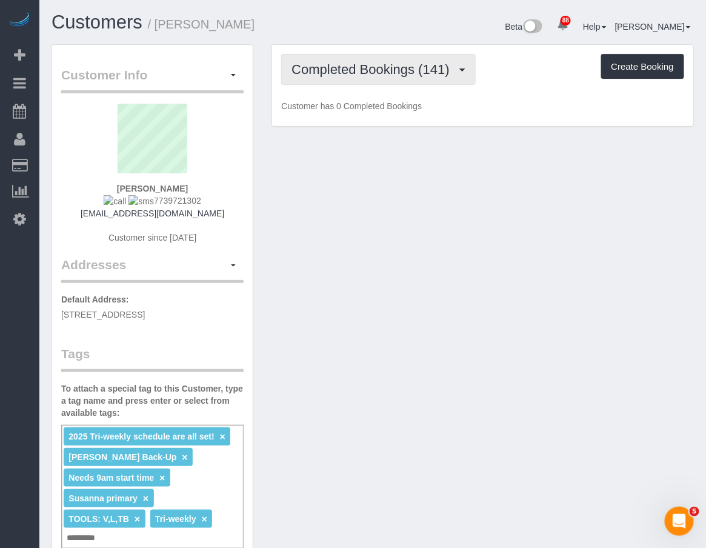
click at [333, 59] on button "Completed Bookings (141)" at bounding box center [378, 69] width 194 height 31
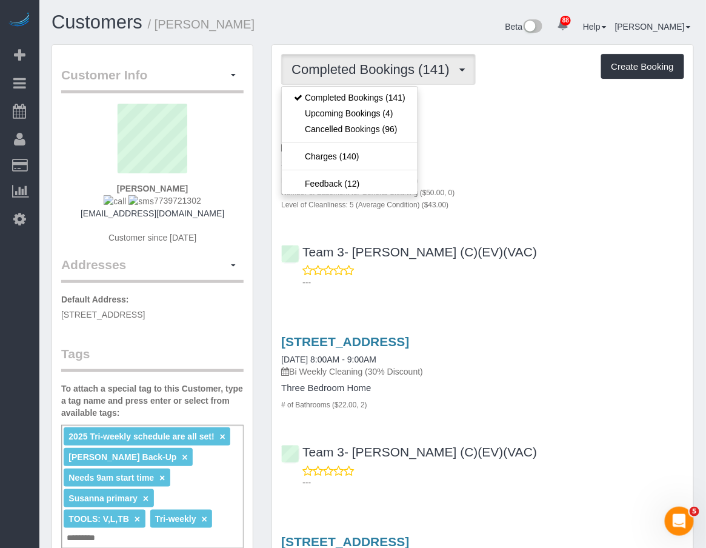
drag, startPoint x: 240, startPoint y: 25, endPoint x: 160, endPoint y: 28, distance: 80.0
click at [160, 28] on h1 "Customers / Julia Rohan" at bounding box center [207, 22] width 312 height 21
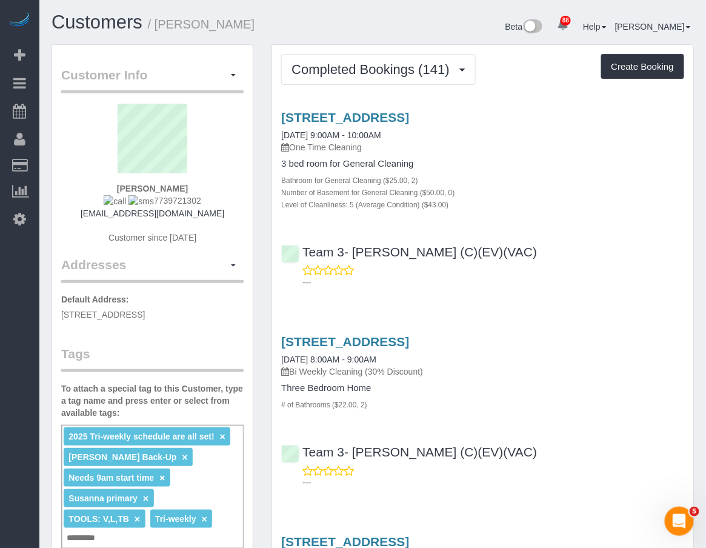
copy small "Julia Rohan"
click at [428, 85] on button "Completed Bookings (141)" at bounding box center [378, 69] width 194 height 31
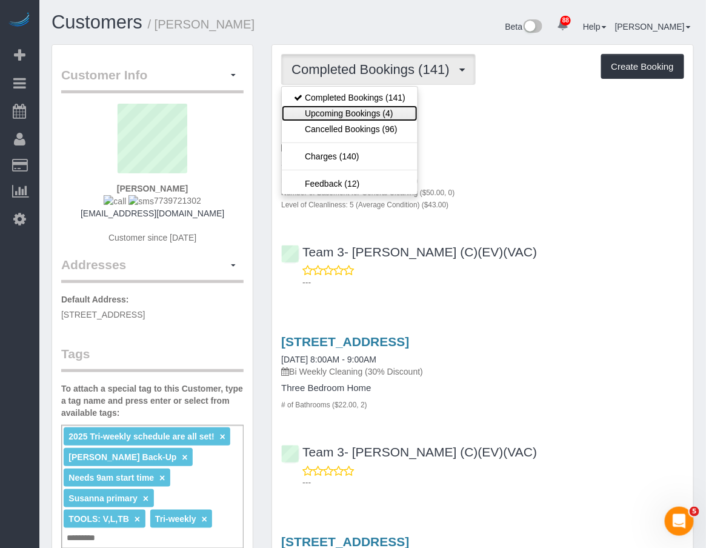
click at [366, 115] on link "Upcoming Bookings (4)" at bounding box center [350, 113] width 136 height 16
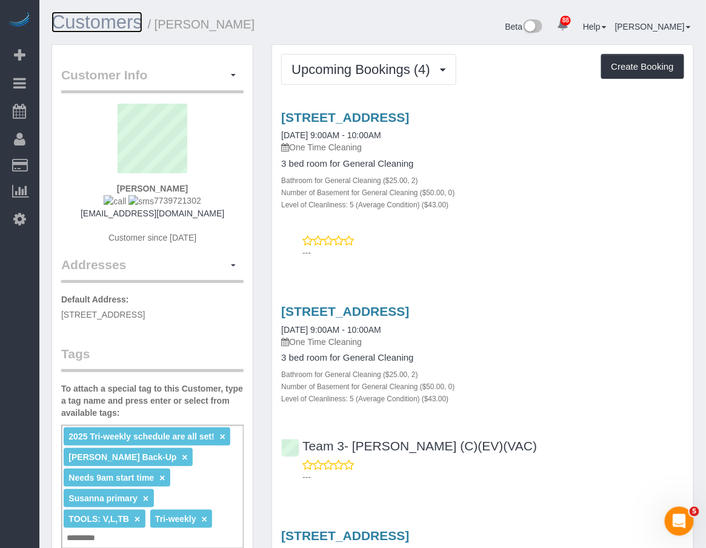
click at [111, 20] on link "Customers" at bounding box center [96, 22] width 91 height 21
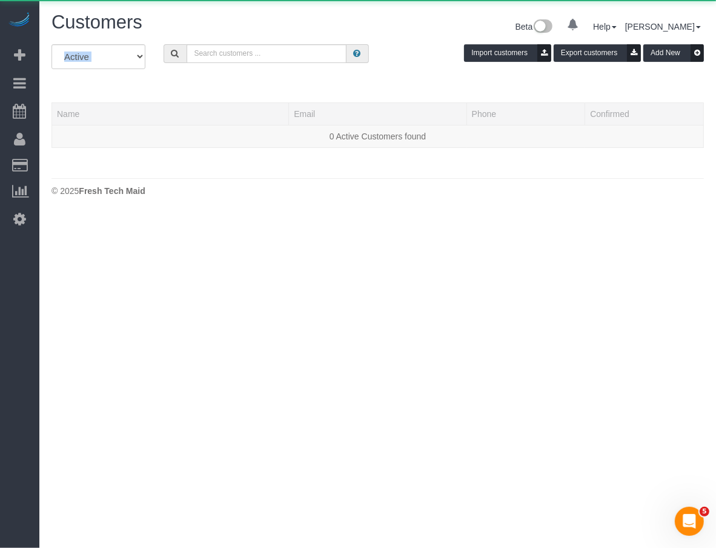
drag, startPoint x: 191, startPoint y: 45, endPoint x: 210, endPoint y: 57, distance: 22.9
click at [192, 47] on div "Customers Beta 0 Your Notifications You have 0 alerts Help Help Docs Take a Tou…" at bounding box center [377, 107] width 677 height 214
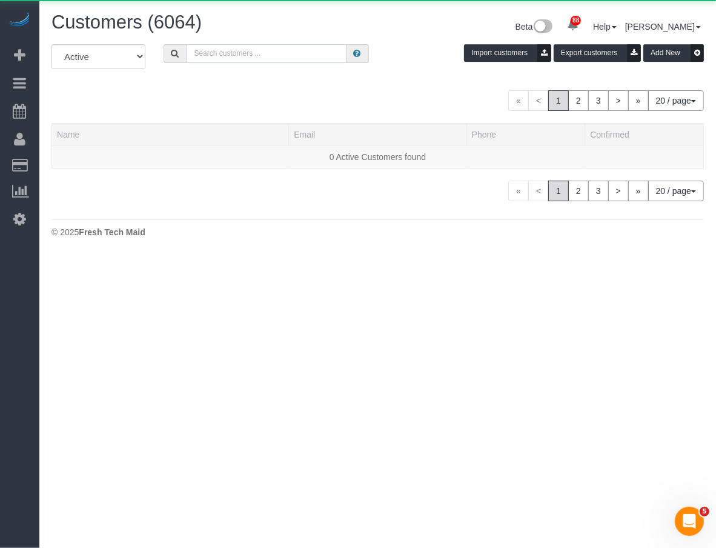
click at [219, 57] on input "text" at bounding box center [267, 53] width 160 height 19
paste input "Katie Simpson"
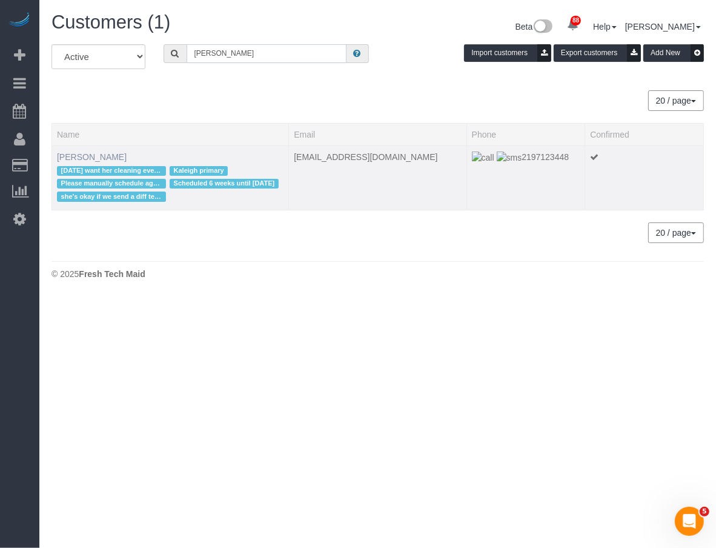
type input "Katie Simpson"
click at [101, 152] on link "Katie Simpson" at bounding box center [92, 157] width 70 height 10
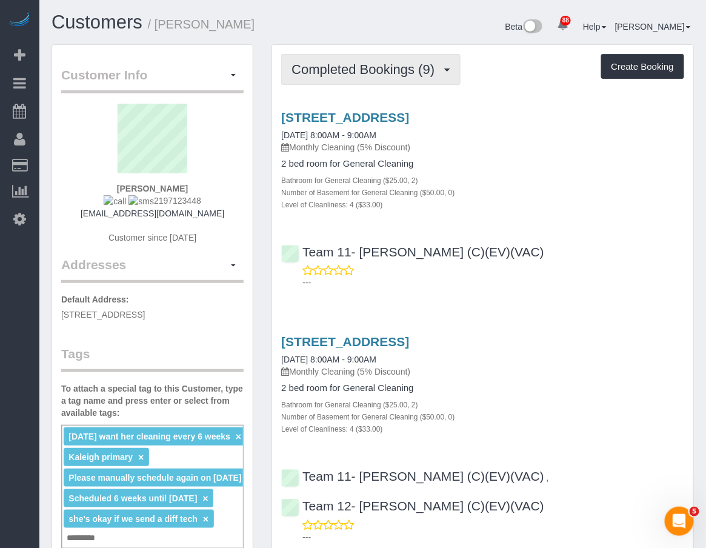
click at [372, 70] on span "Completed Bookings (9)" at bounding box center [365, 69] width 149 height 15
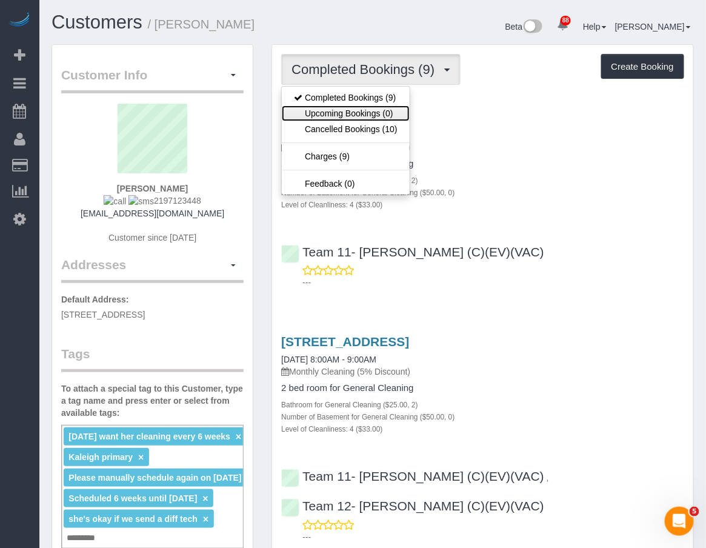
click at [385, 110] on link "Upcoming Bookings (0)" at bounding box center [345, 113] width 127 height 16
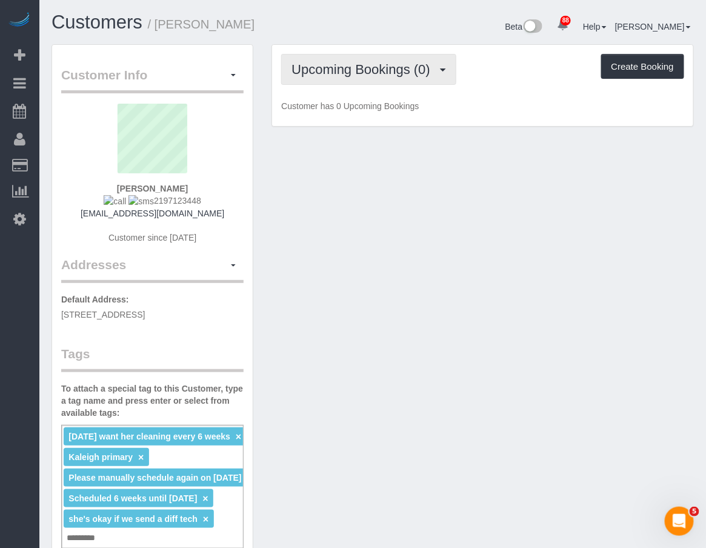
click at [427, 71] on span "Upcoming Bookings (0)" at bounding box center [363, 69] width 145 height 15
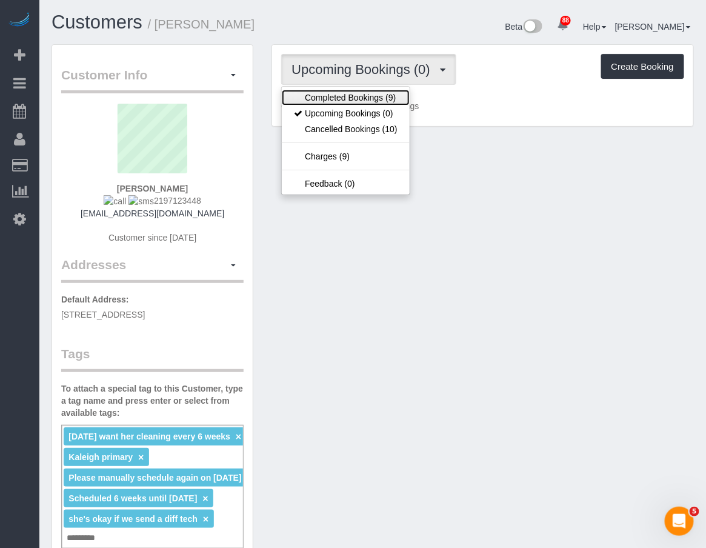
click at [368, 99] on link "Completed Bookings (9)" at bounding box center [345, 98] width 127 height 16
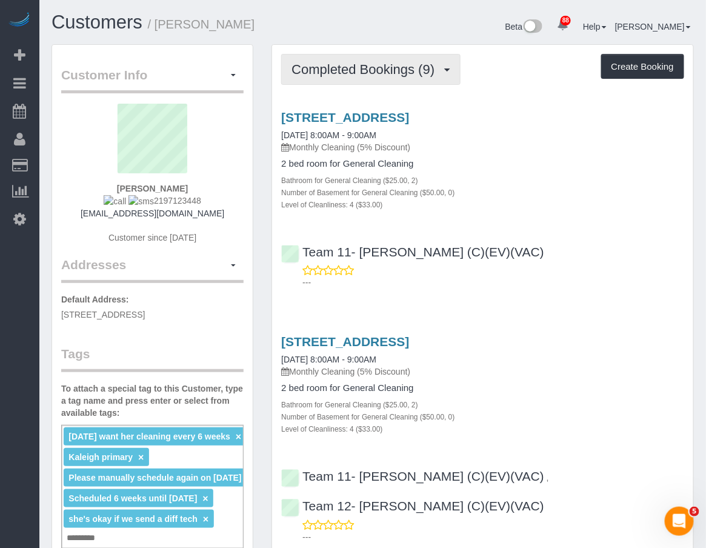
click at [365, 75] on span "Completed Bookings (9)" at bounding box center [365, 69] width 149 height 15
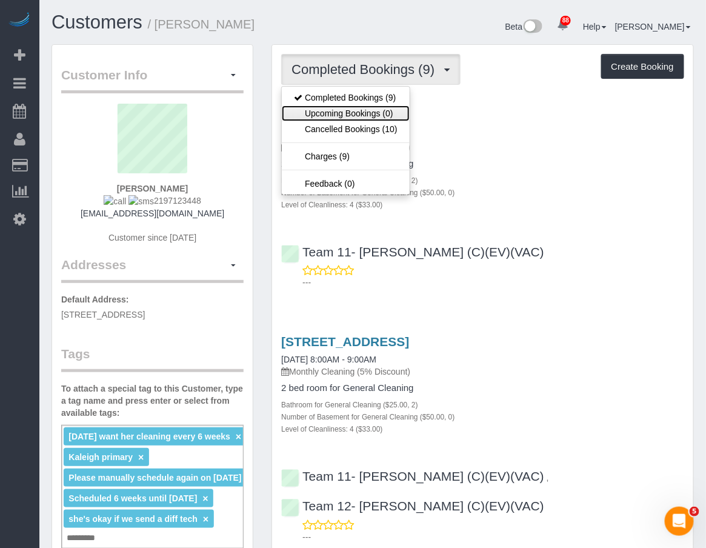
click at [370, 116] on link "Upcoming Bookings (0)" at bounding box center [345, 113] width 127 height 16
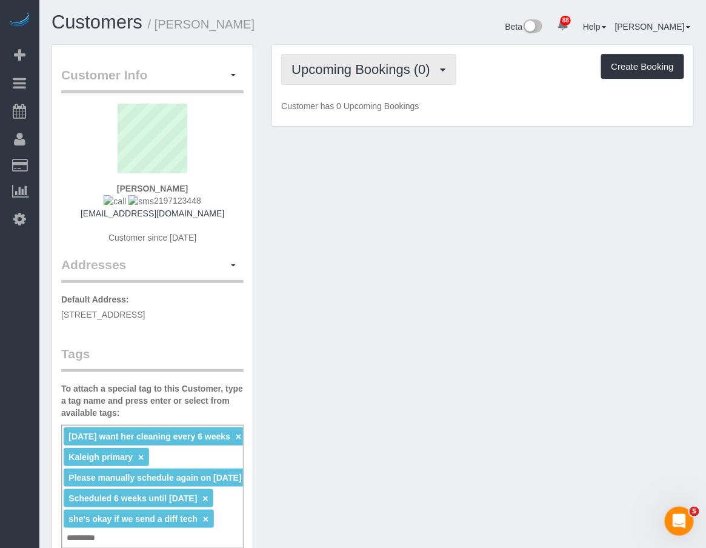
click at [353, 69] on span "Upcoming Bookings (0)" at bounding box center [363, 69] width 145 height 15
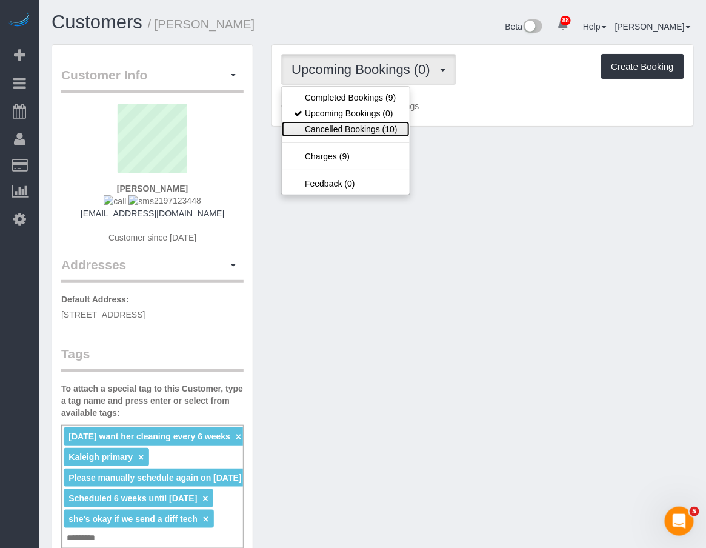
click at [396, 128] on link "Cancelled Bookings (10)" at bounding box center [345, 129] width 127 height 16
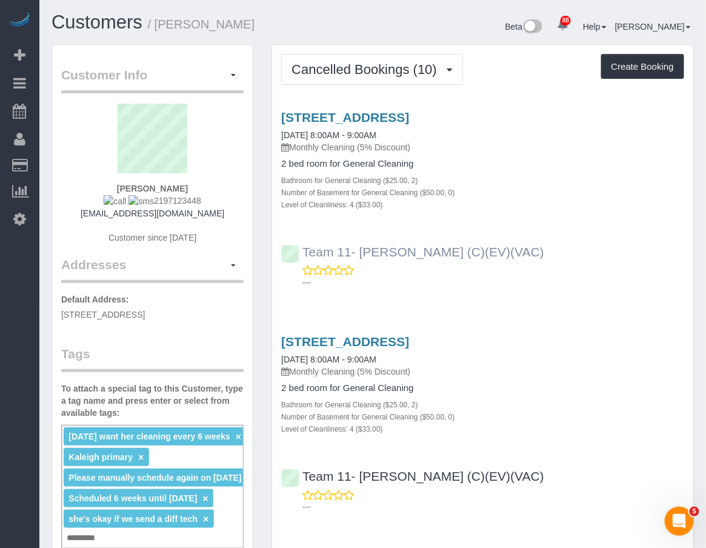
scroll to position [67, 0]
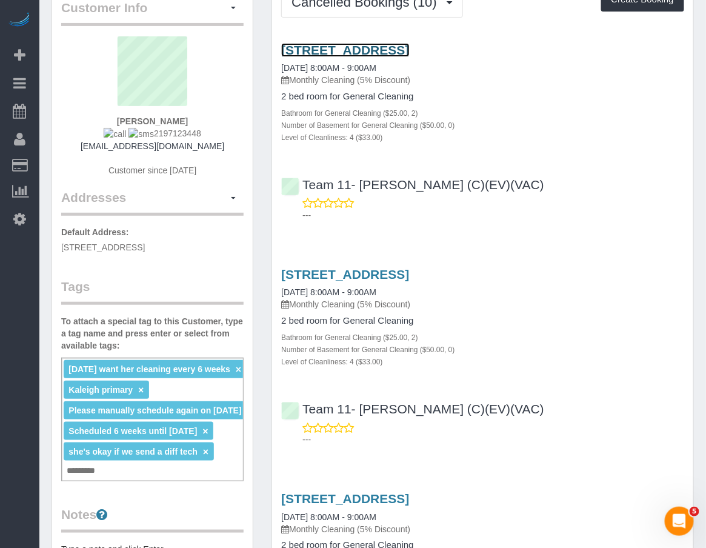
click at [351, 49] on link "2923 N Clybourn, Unit 203, Chicago, IL 60618" at bounding box center [345, 50] width 128 height 14
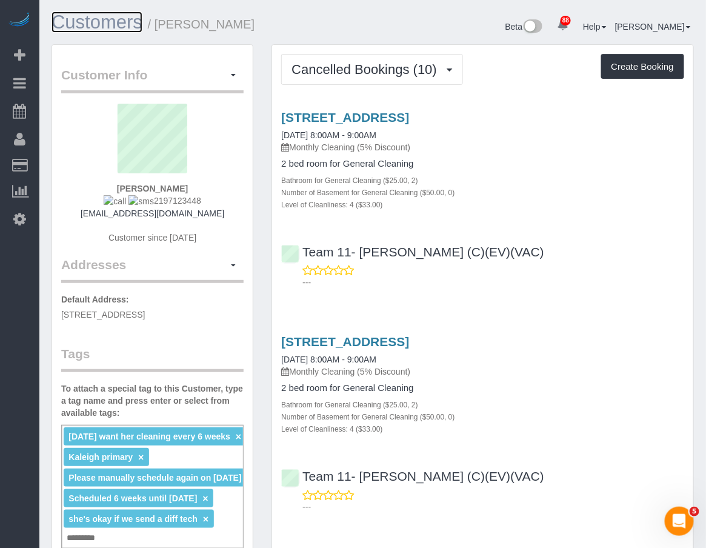
click at [118, 14] on link "Customers" at bounding box center [96, 22] width 91 height 21
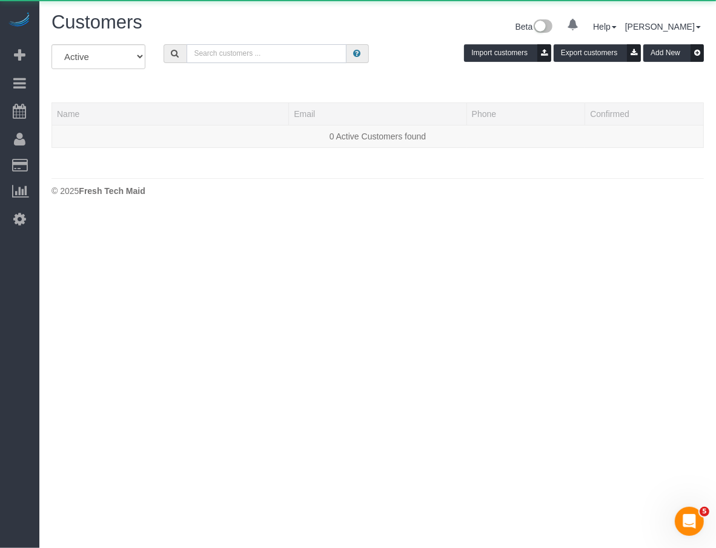
drag, startPoint x: 233, startPoint y: 58, endPoint x: 219, endPoint y: 58, distance: 14.6
click at [233, 58] on input "text" at bounding box center [267, 53] width 160 height 19
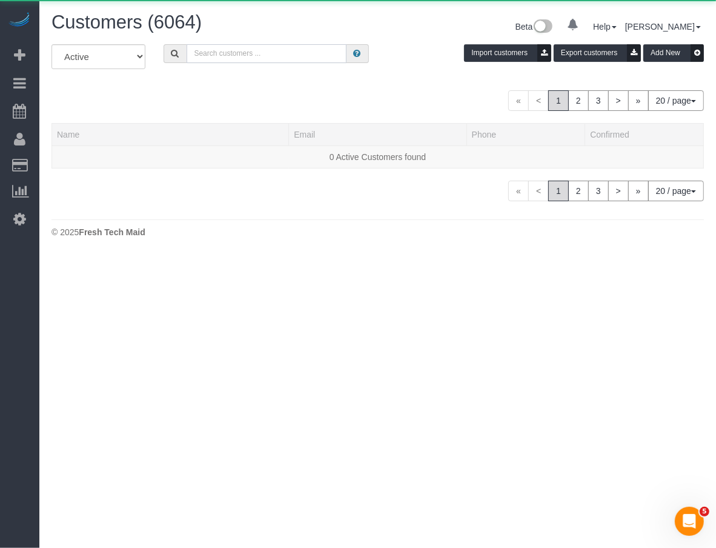
paste input "Meridith Olson"
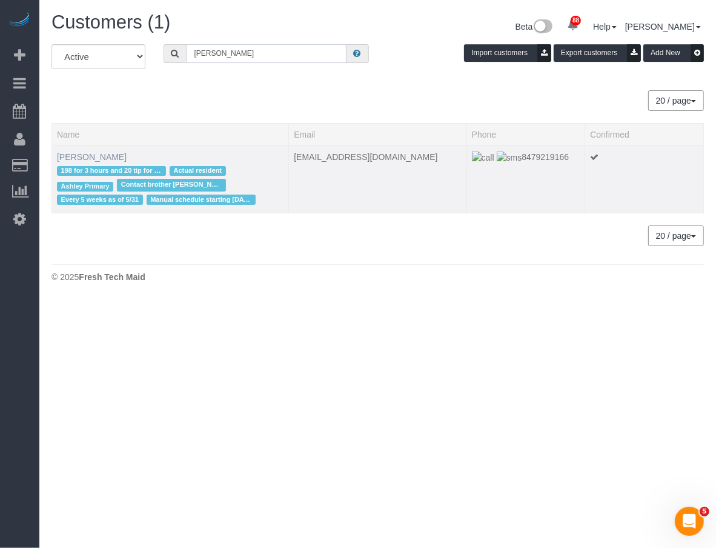
type input "Meridith Olson"
click at [81, 152] on link "Meridith Olson" at bounding box center [92, 157] width 70 height 10
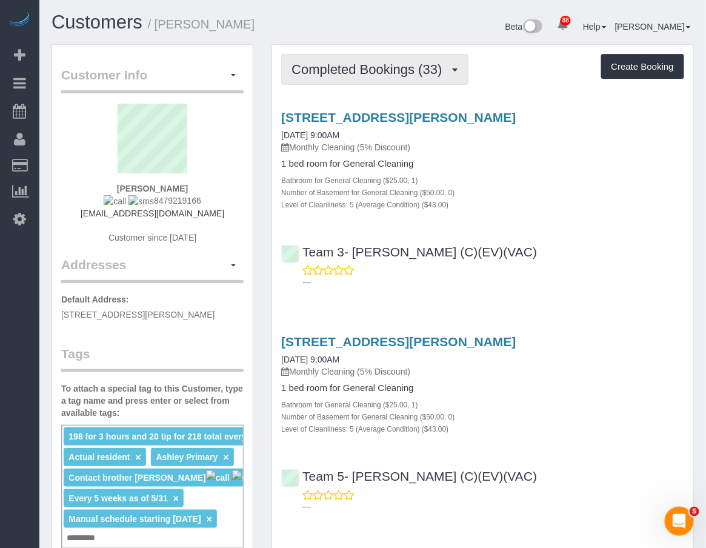
click at [325, 78] on button "Completed Bookings (33)" at bounding box center [374, 69] width 187 height 31
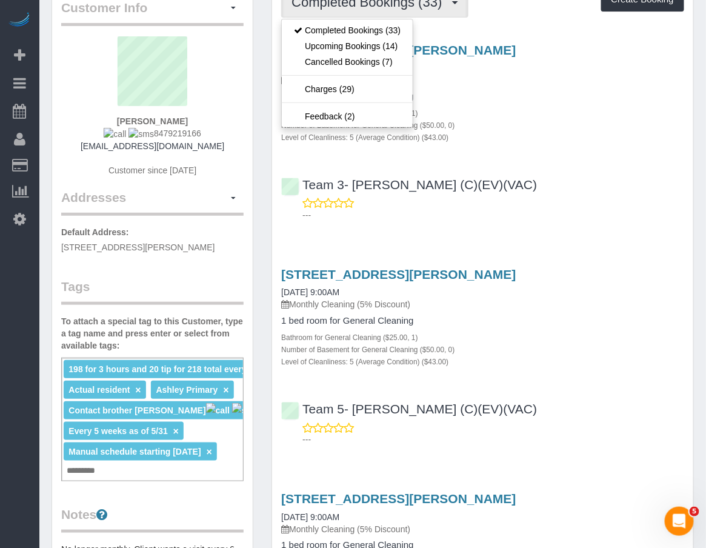
scroll to position [134, 0]
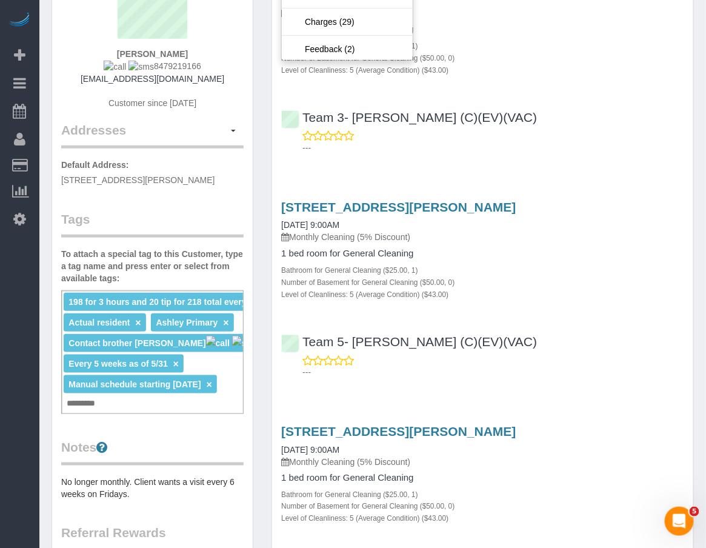
click at [577, 204] on h3 "855 Hinman Ave, Apt 204, Evanston, IL 60202" at bounding box center [482, 207] width 403 height 14
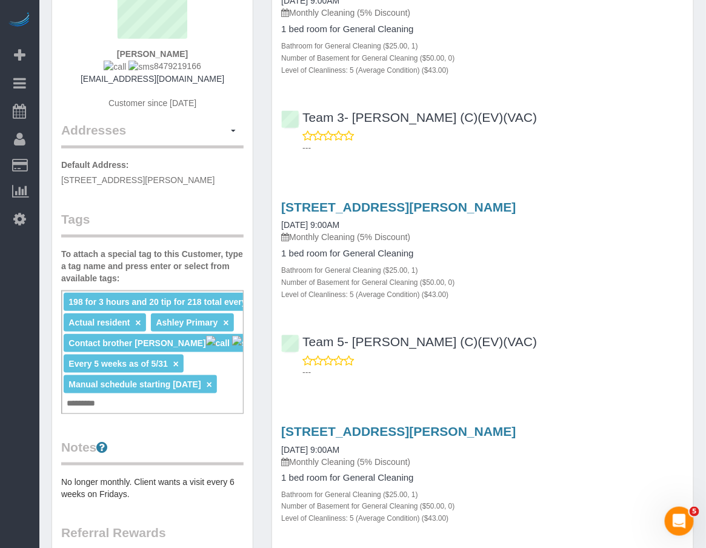
scroll to position [0, 0]
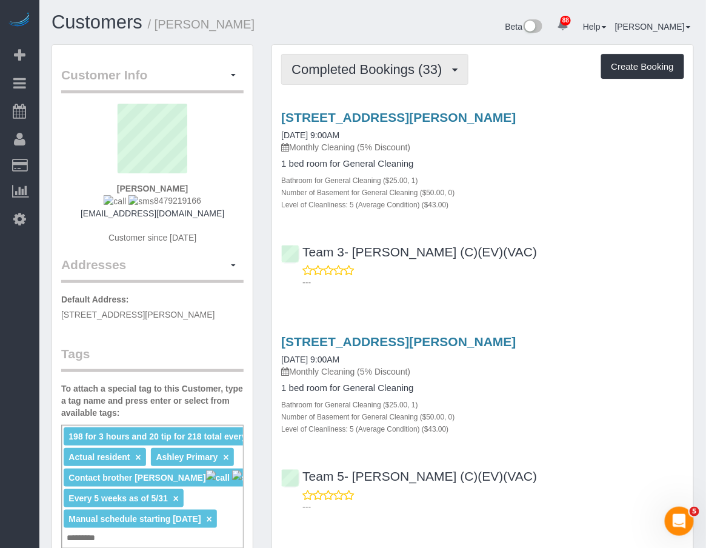
drag, startPoint x: 372, startPoint y: 73, endPoint x: 372, endPoint y: 104, distance: 30.9
click at [373, 73] on span "Completed Bookings (33)" at bounding box center [369, 69] width 156 height 15
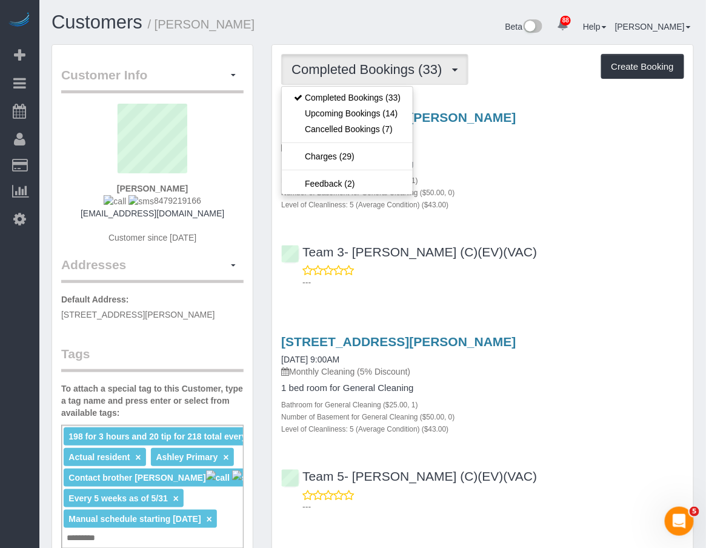
drag, startPoint x: 103, startPoint y: 235, endPoint x: 228, endPoint y: 241, distance: 124.9
click at [228, 241] on div "Meridith Olson 8479219166 bonita9166@gmail.com Customer since 2022" at bounding box center [152, 180] width 182 height 152
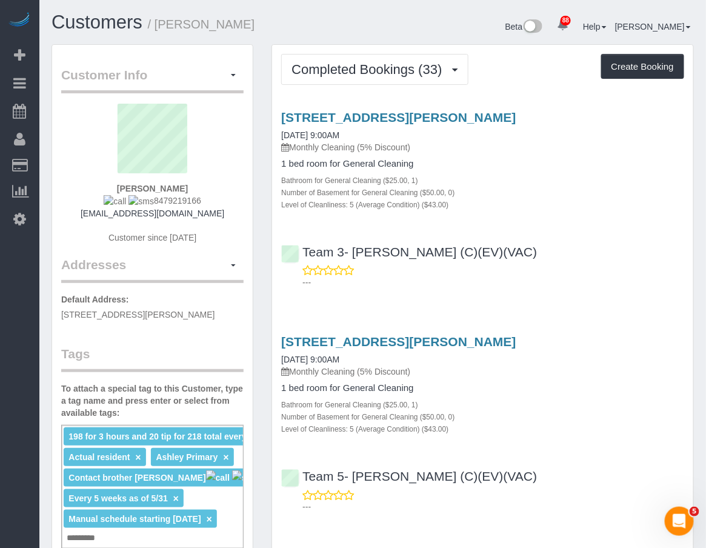
copy span "Customer since 2022"
drag, startPoint x: 191, startPoint y: 189, endPoint x: 123, endPoint y: 186, distance: 68.5
click at [123, 186] on div "Meridith Olson 8479219166 bonita9166@gmail.com Customer since 2022" at bounding box center [152, 180] width 182 height 152
copy strong "Meridith Olson"
click at [371, 74] on span "Completed Bookings (33)" at bounding box center [369, 69] width 156 height 15
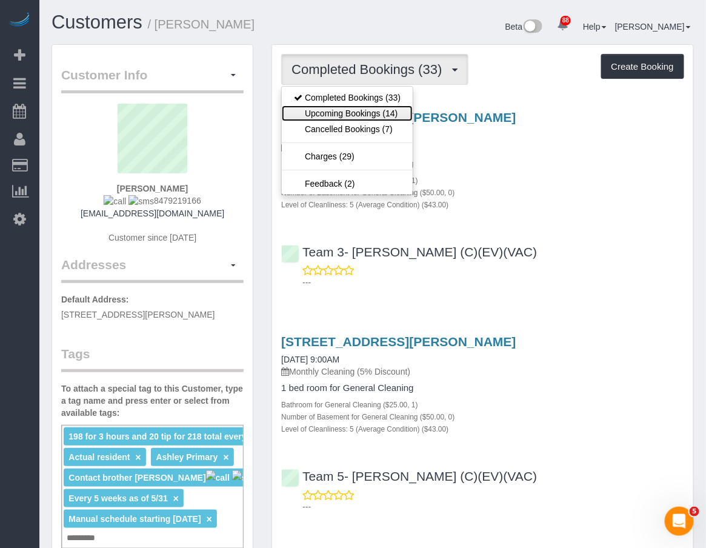
click at [365, 107] on link "Upcoming Bookings (14)" at bounding box center [347, 113] width 131 height 16
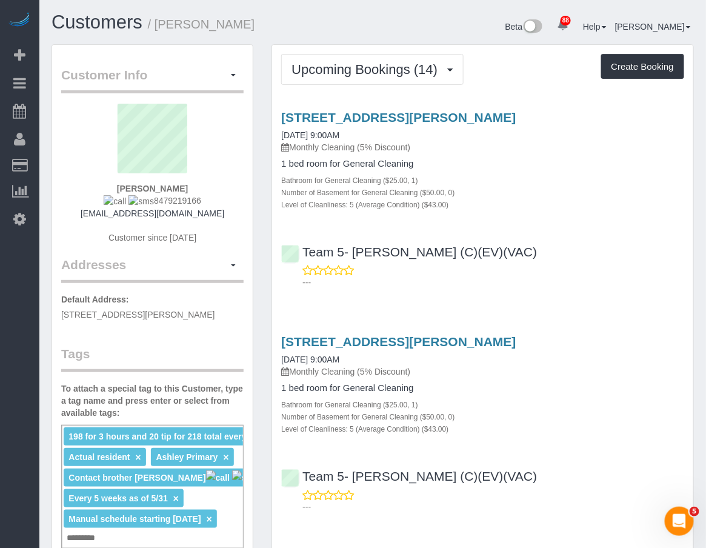
drag, startPoint x: 247, startPoint y: 22, endPoint x: 161, endPoint y: 33, distance: 87.3
click at [161, 33] on div "Customers / Meridith Olson" at bounding box center [207, 25] width 330 height 26
copy small "Meridith Olson"
click at [337, 25] on h1 "Customers / Meridith Olson" at bounding box center [207, 22] width 312 height 21
click at [359, 75] on span "Upcoming Bookings (14)" at bounding box center [367, 69] width 152 height 15
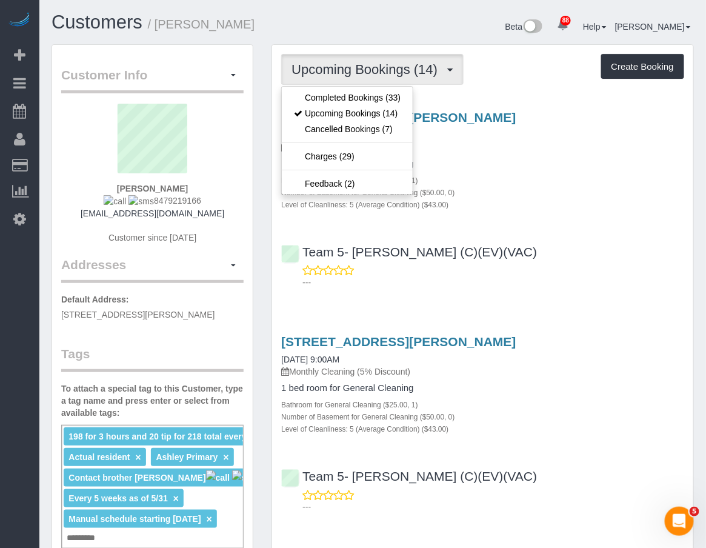
click at [330, 37] on div "Customers / Meridith Olson" at bounding box center [207, 25] width 330 height 26
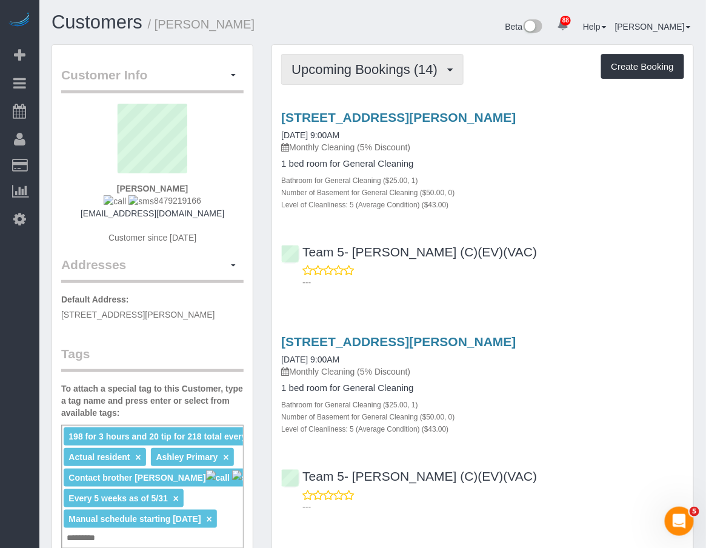
click at [399, 70] on span "Upcoming Bookings (14)" at bounding box center [367, 69] width 152 height 15
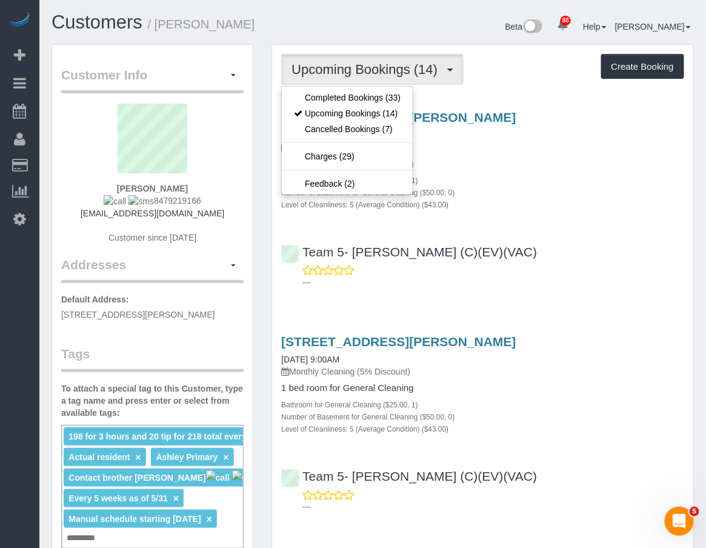
click at [346, 28] on h1 "Customers / Meridith Olson" at bounding box center [207, 22] width 312 height 21
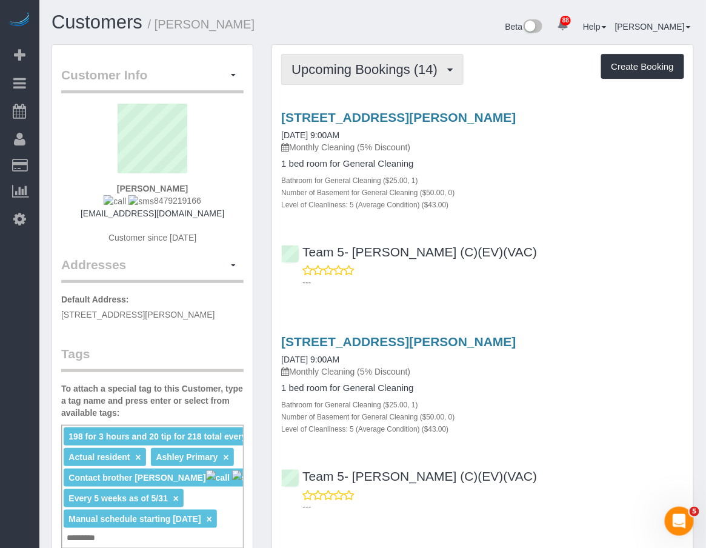
click at [410, 67] on span "Upcoming Bookings (14)" at bounding box center [367, 69] width 152 height 15
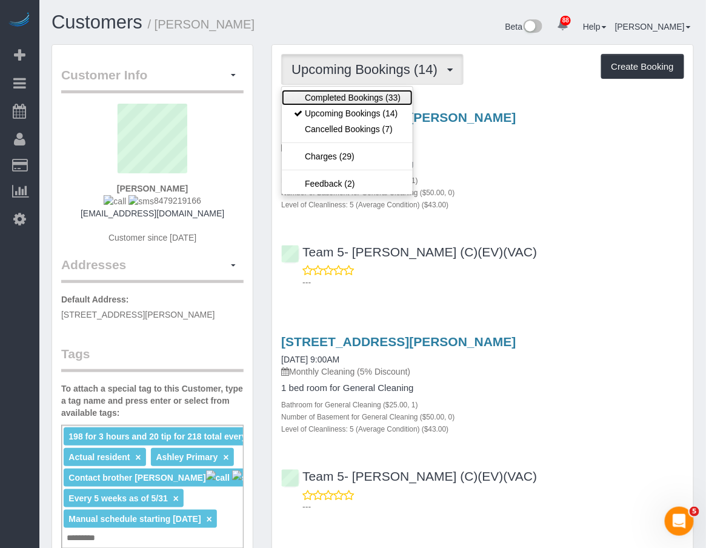
click at [392, 98] on link "Completed Bookings (33)" at bounding box center [347, 98] width 131 height 16
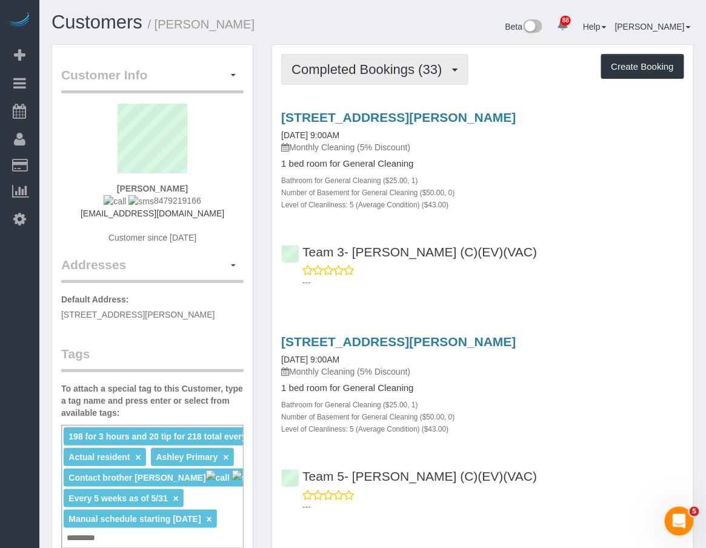
click at [390, 67] on span "Completed Bookings (33)" at bounding box center [369, 69] width 156 height 15
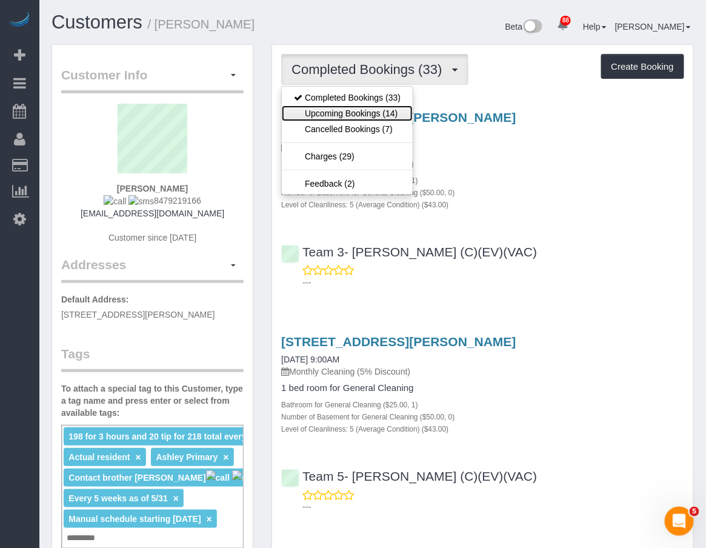
click at [390, 109] on link "Upcoming Bookings (14)" at bounding box center [347, 113] width 131 height 16
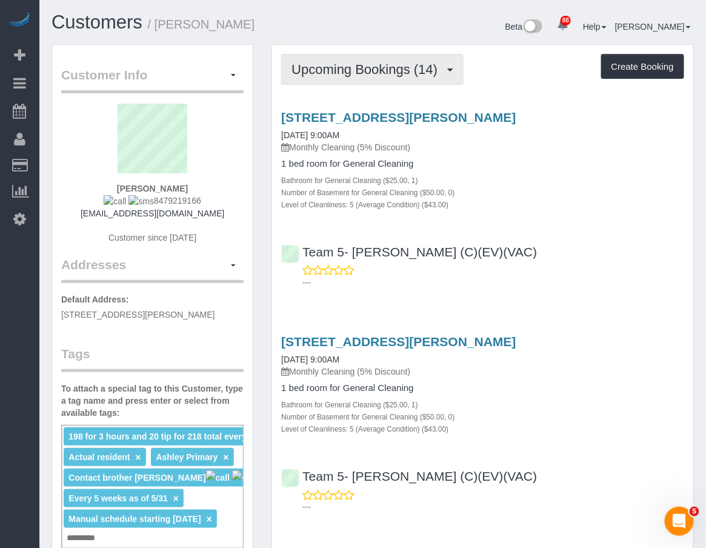
click at [408, 71] on span "Upcoming Bookings (14)" at bounding box center [367, 69] width 152 height 15
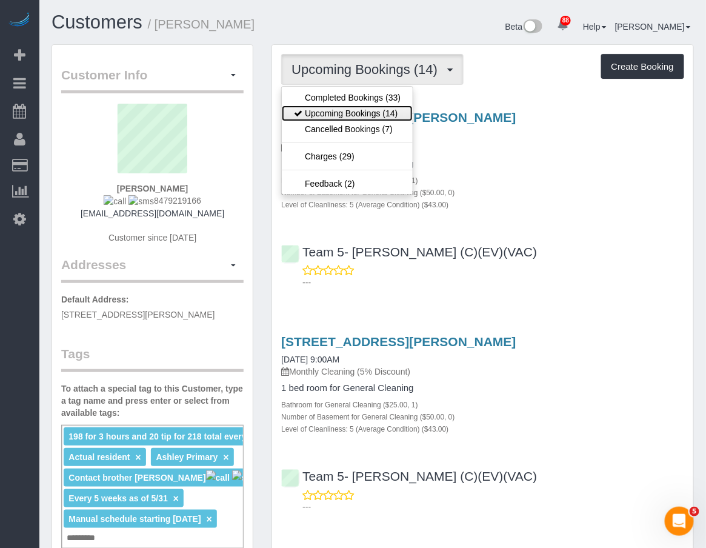
click at [383, 119] on link "Upcoming Bookings (14)" at bounding box center [347, 113] width 131 height 16
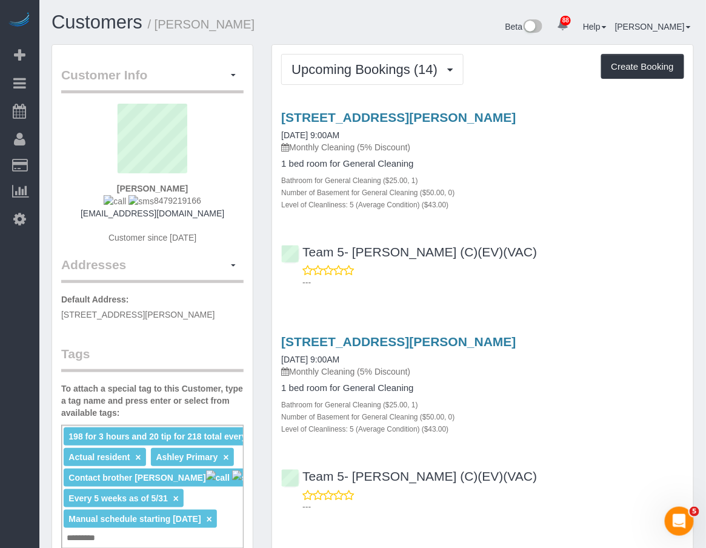
click at [492, 67] on div "Upcoming Bookings (14) Completed Bookings (33) Upcoming Bookings (14) Cancelled…" at bounding box center [482, 69] width 403 height 31
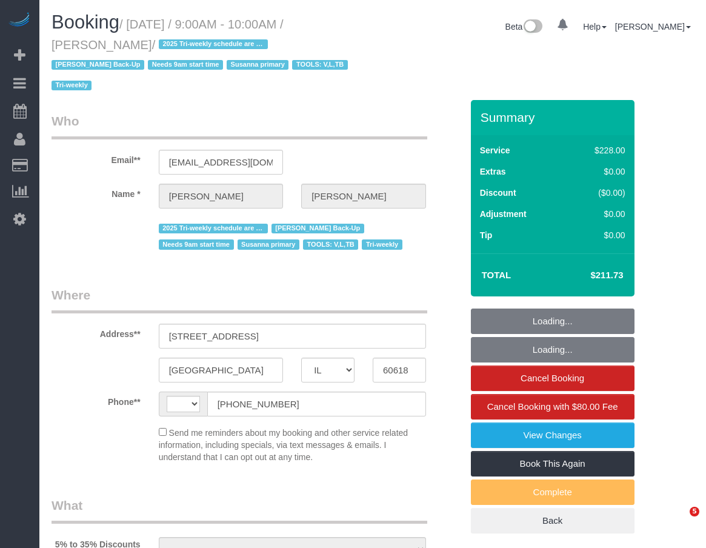
select select "IL"
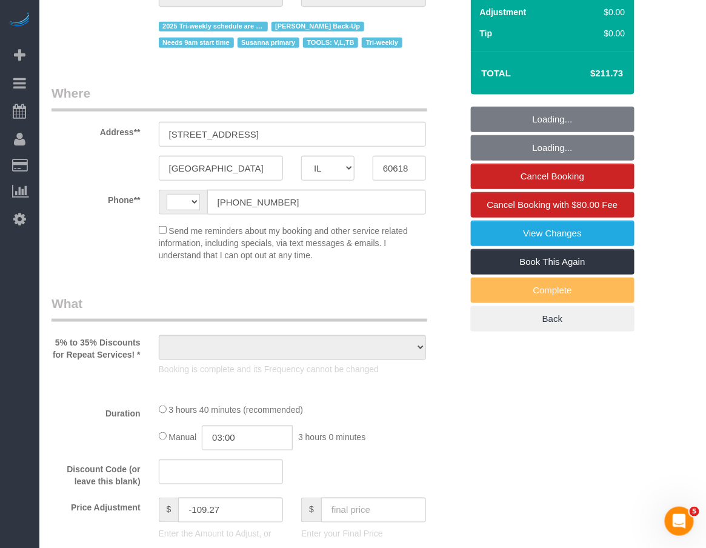
select select "number:1"
select select "number:58"
select select "number:139"
select select "number:107"
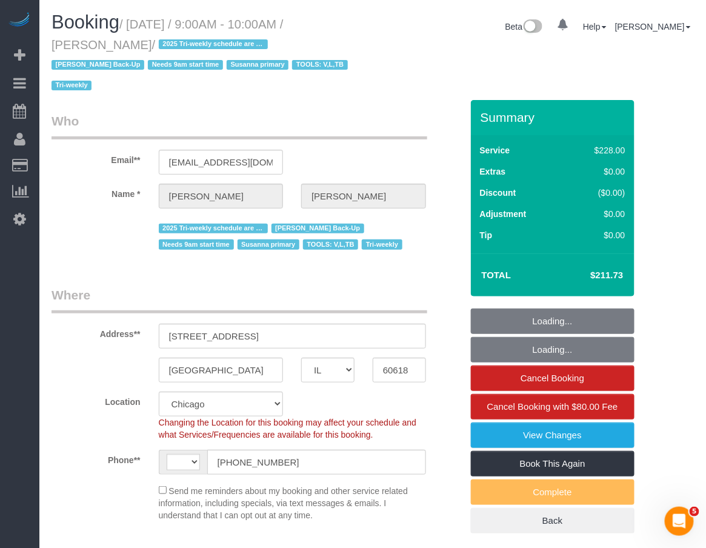
select select "string:[GEOGRAPHIC_DATA]"
select select "object:1066"
select select "spot1"
select select "object:1306"
select select "512"
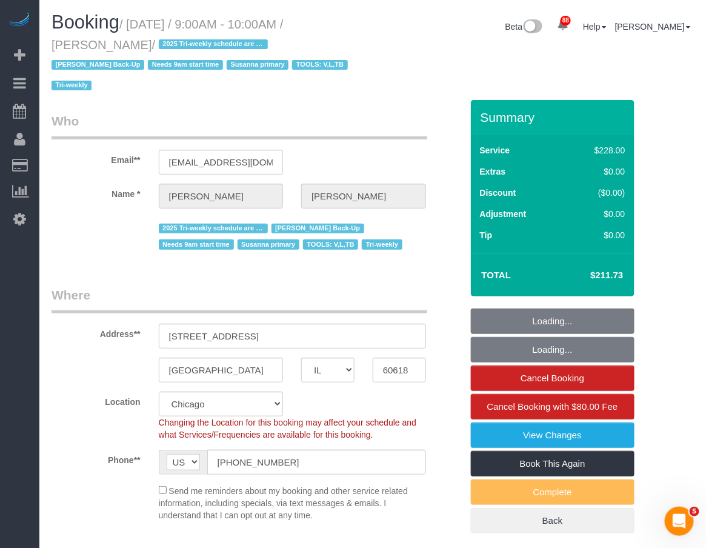
select select "2"
select select "5"
select select "2"
select select "5"
drag, startPoint x: 589, startPoint y: 253, endPoint x: 633, endPoint y: 257, distance: 43.9
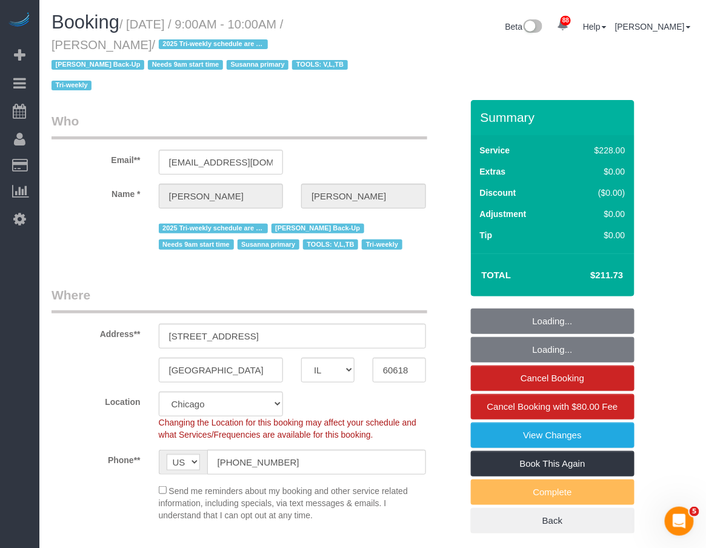
click at [633, 257] on div "Total $211.73" at bounding box center [553, 274] width 164 height 43
copy table "Total"
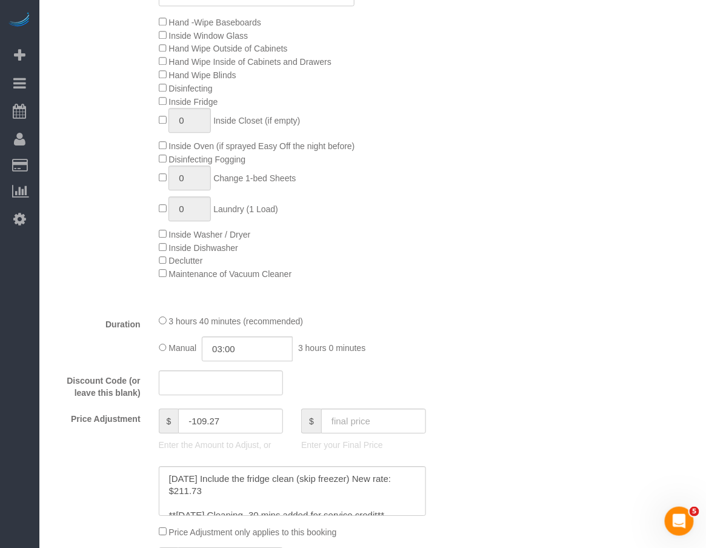
scroll to position [134, 0]
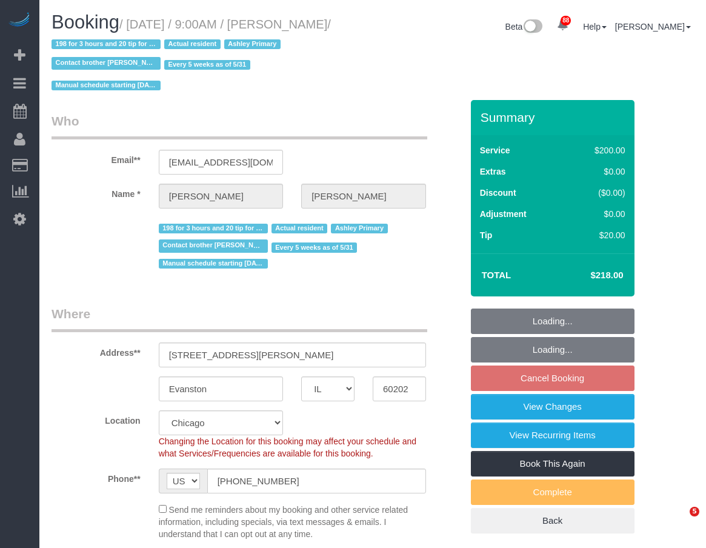
select select "IL"
select select "512"
select select "5"
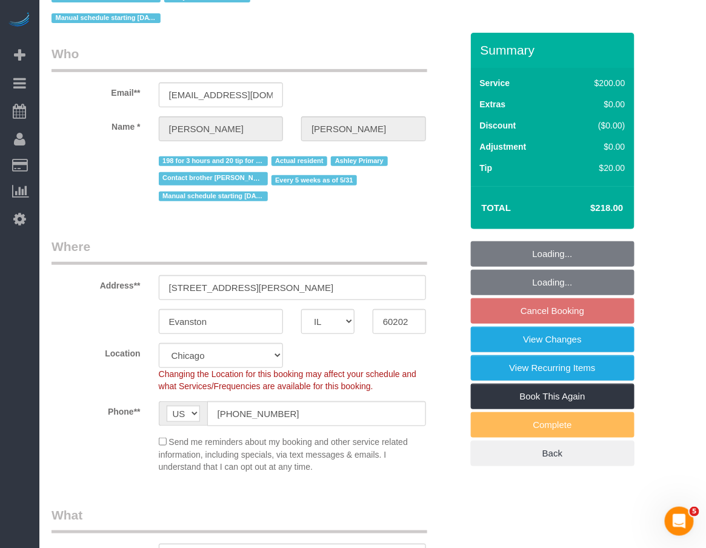
select select "object:1055"
select select "number:1"
select select "number:69"
select select "number:139"
select select "number:108"
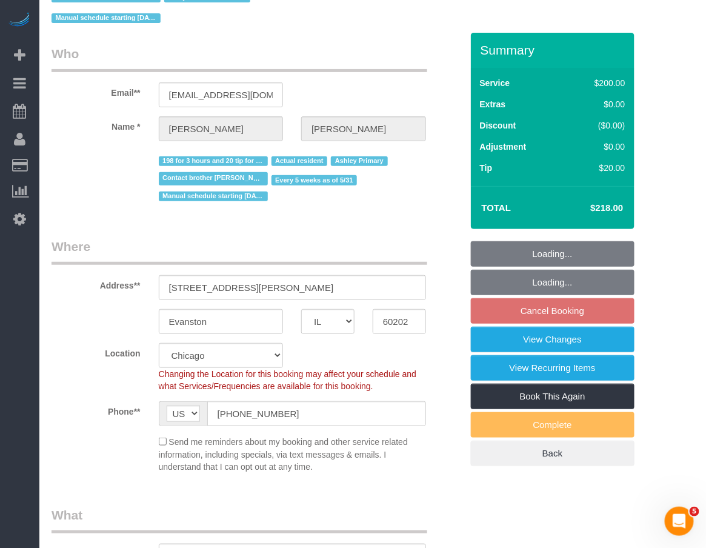
select select "5"
select select "object:1380"
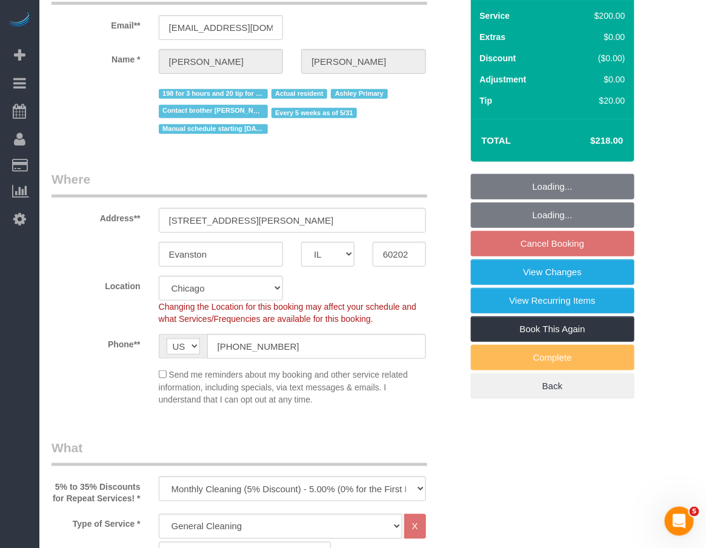
drag, startPoint x: 586, startPoint y: 136, endPoint x: 609, endPoint y: 138, distance: 23.1
click at [609, 138] on h4 "$218.00" at bounding box center [588, 141] width 69 height 10
copy h4 "$218"
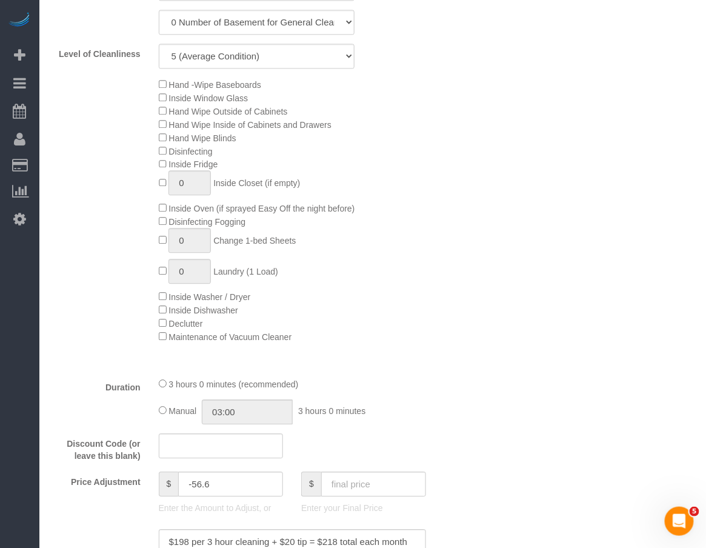
scroll to position [1009, 0]
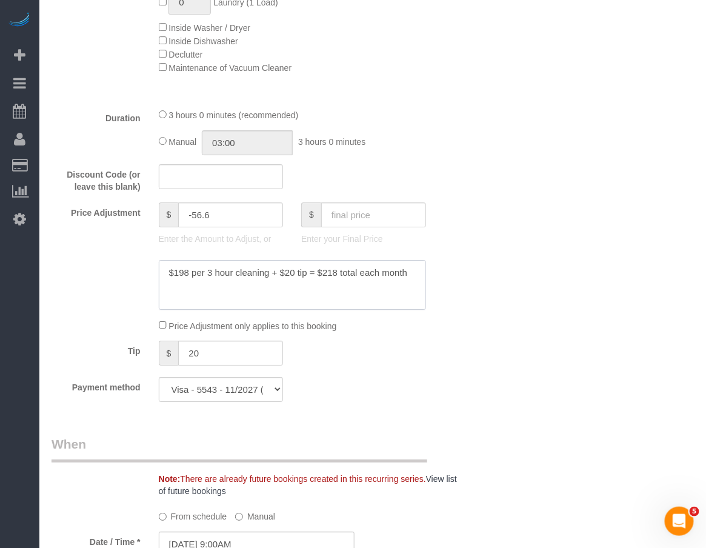
drag, startPoint x: 181, startPoint y: 289, endPoint x: 124, endPoint y: 274, distance: 58.2
click at [116, 273] on sui-booking-price-adjustment "Price Adjustment $ -56.6 Enter the Amount to Adjust, or $ Enter your Final Pric…" at bounding box center [256, 267] width 410 height 130
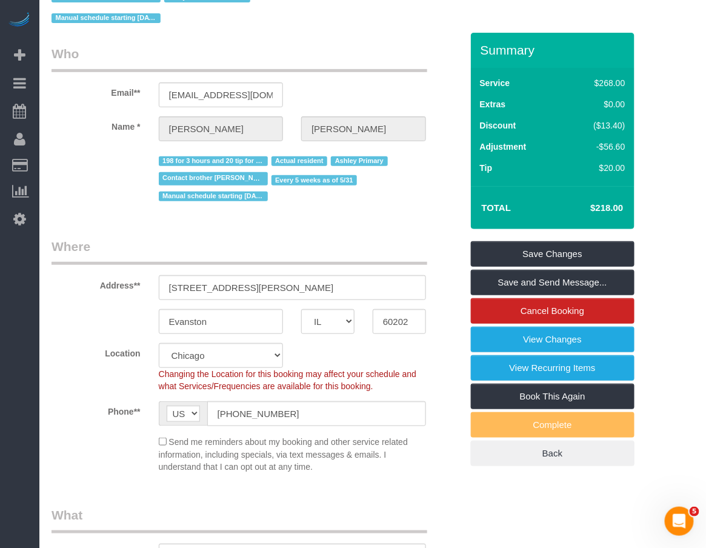
scroll to position [0, 0]
